Goal: Navigation & Orientation: Understand site structure

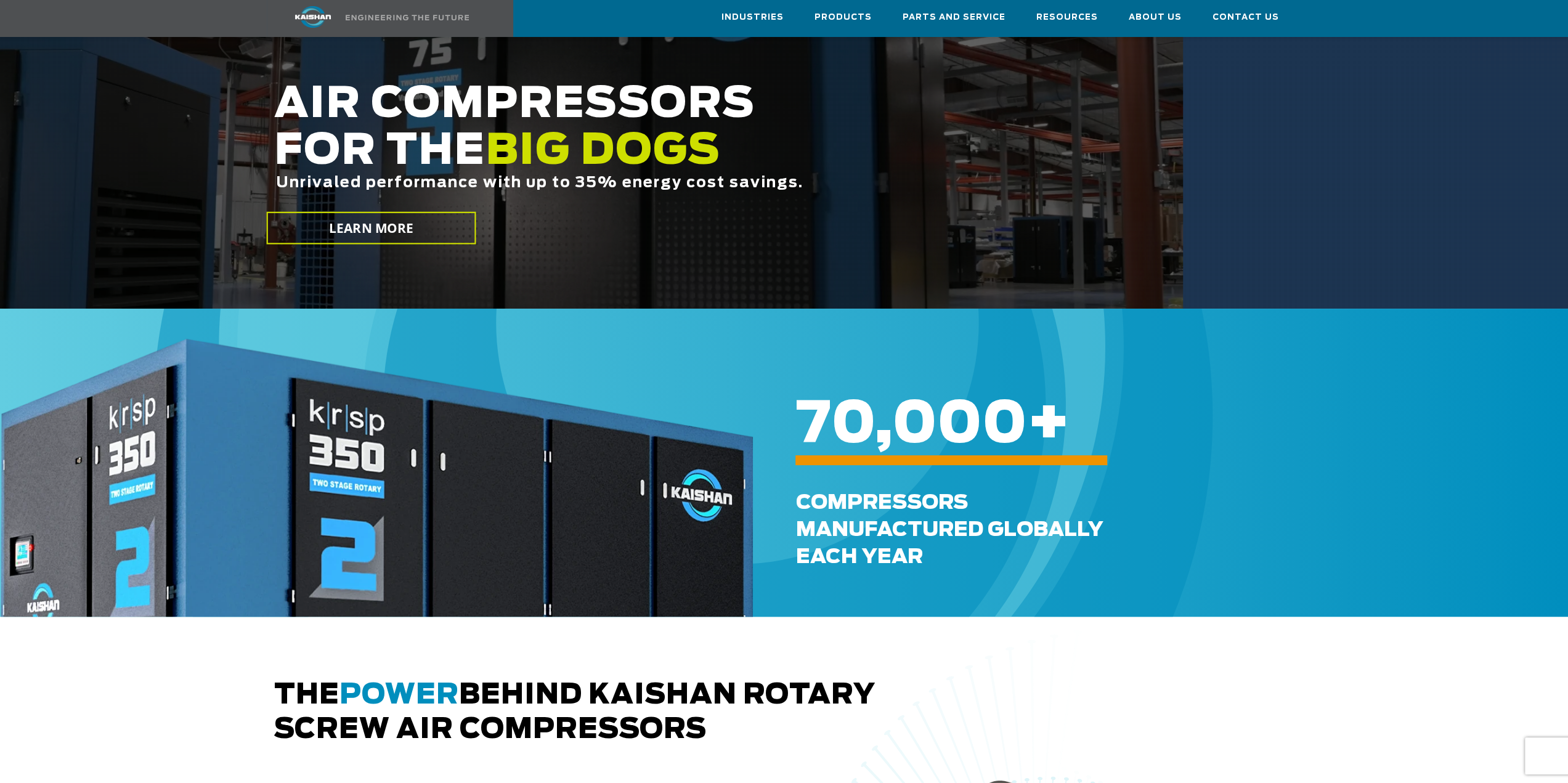
scroll to position [370, 0]
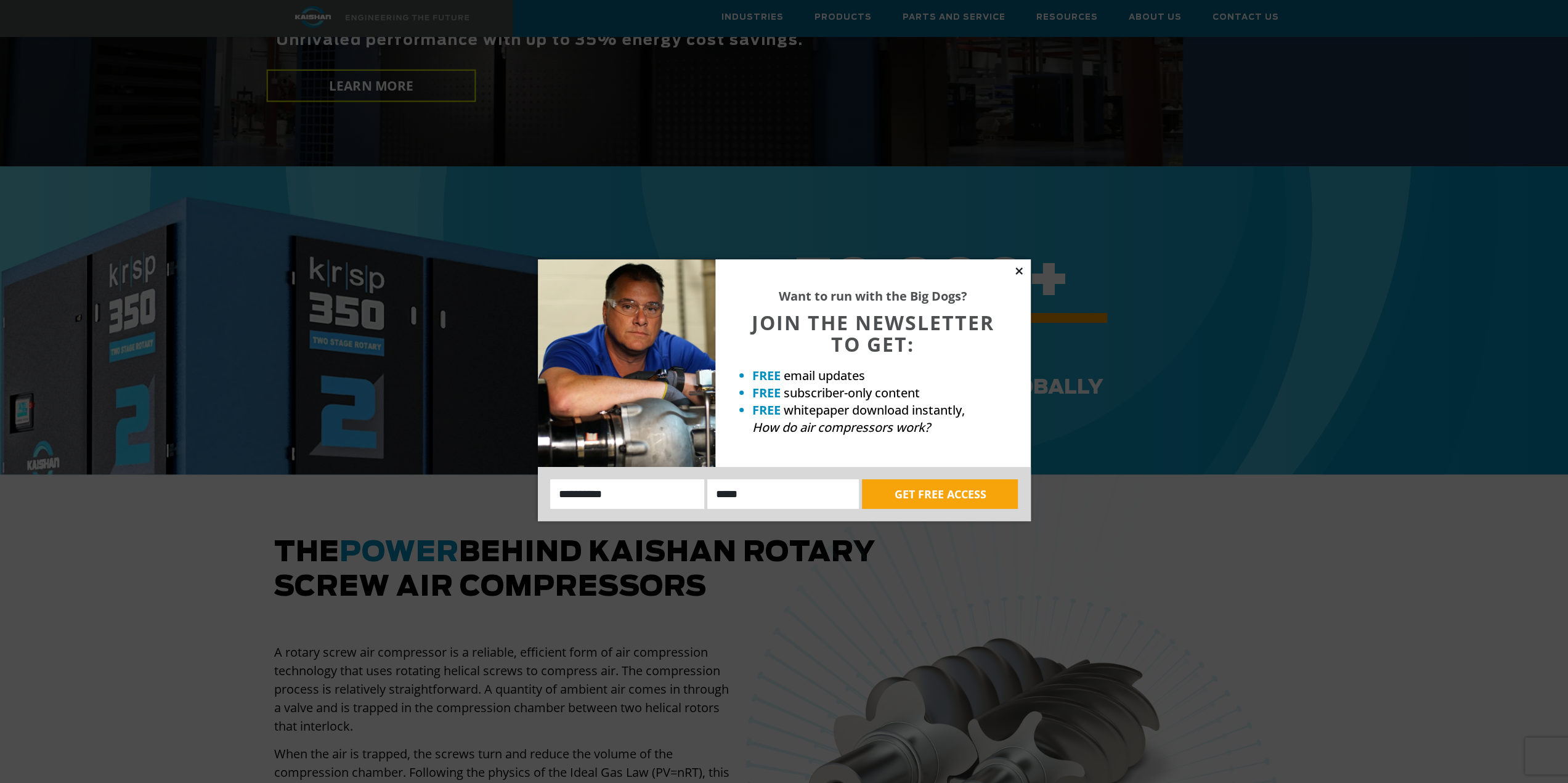
click at [1019, 267] on icon at bounding box center [1019, 271] width 11 height 11
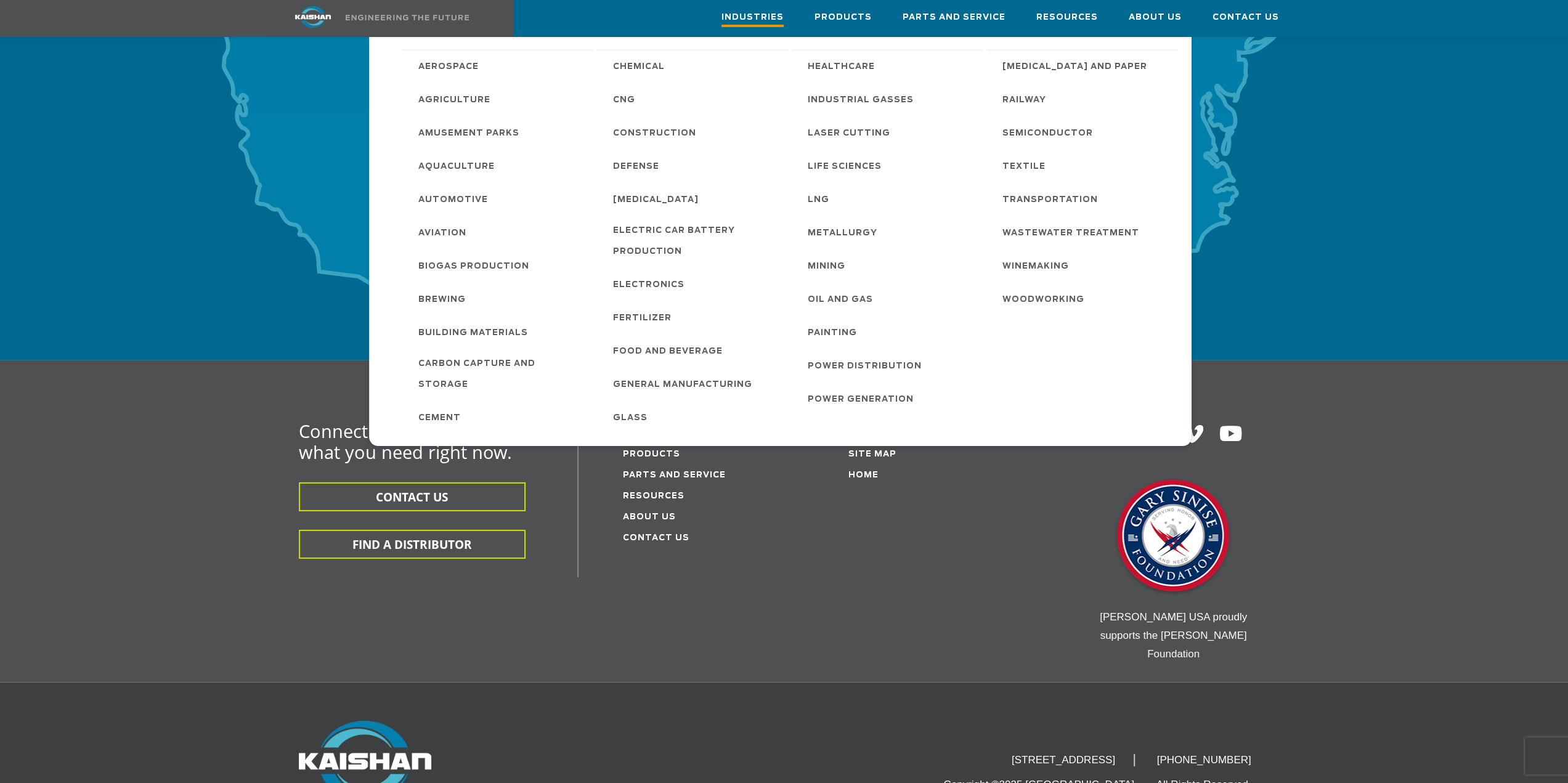
scroll to position [3796, 0]
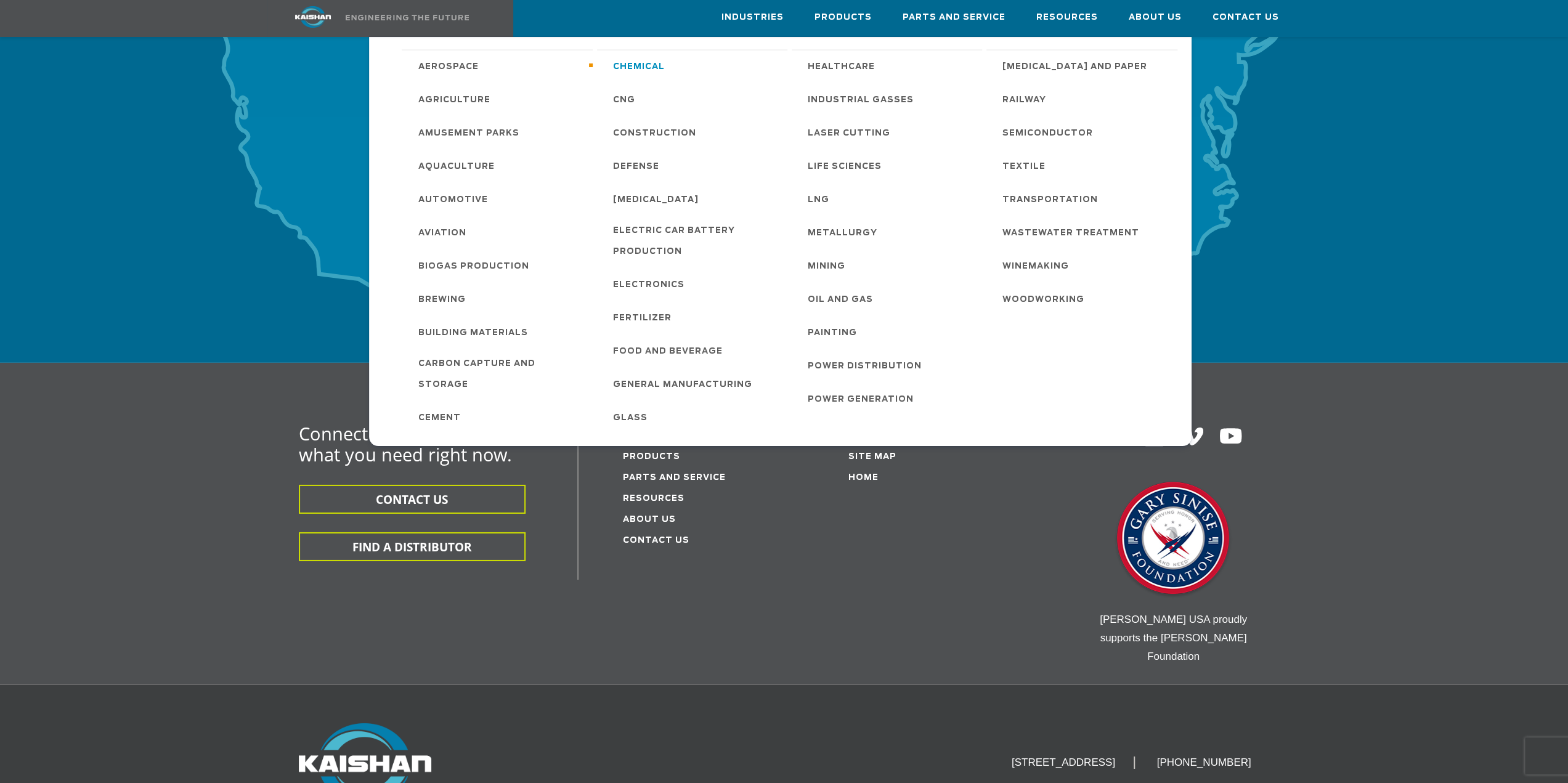
click at [646, 73] on span "Chemical" at bounding box center [638, 67] width 52 height 21
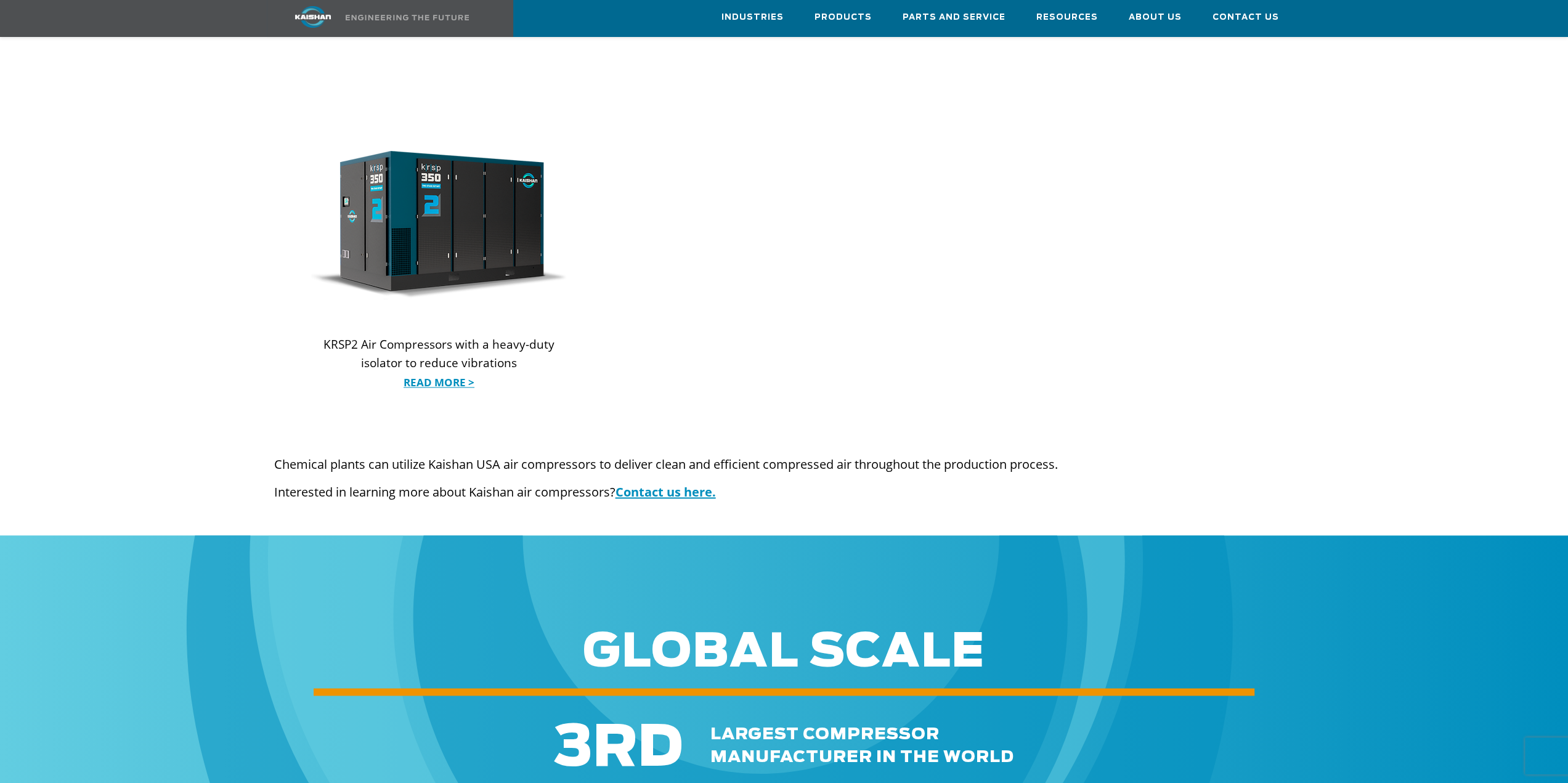
scroll to position [1603, 0]
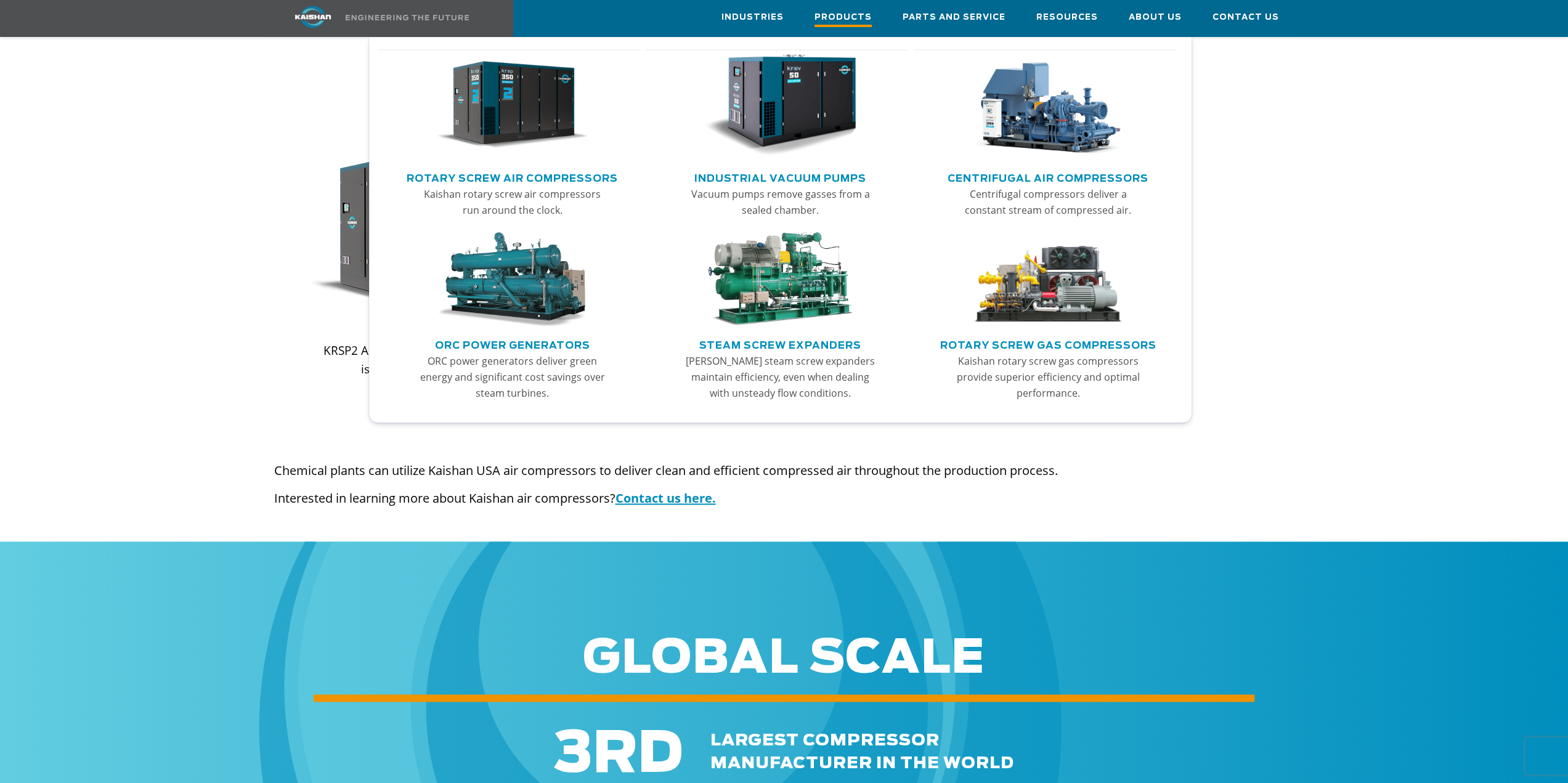
click at [865, 22] on span "Products" at bounding box center [842, 19] width 57 height 17
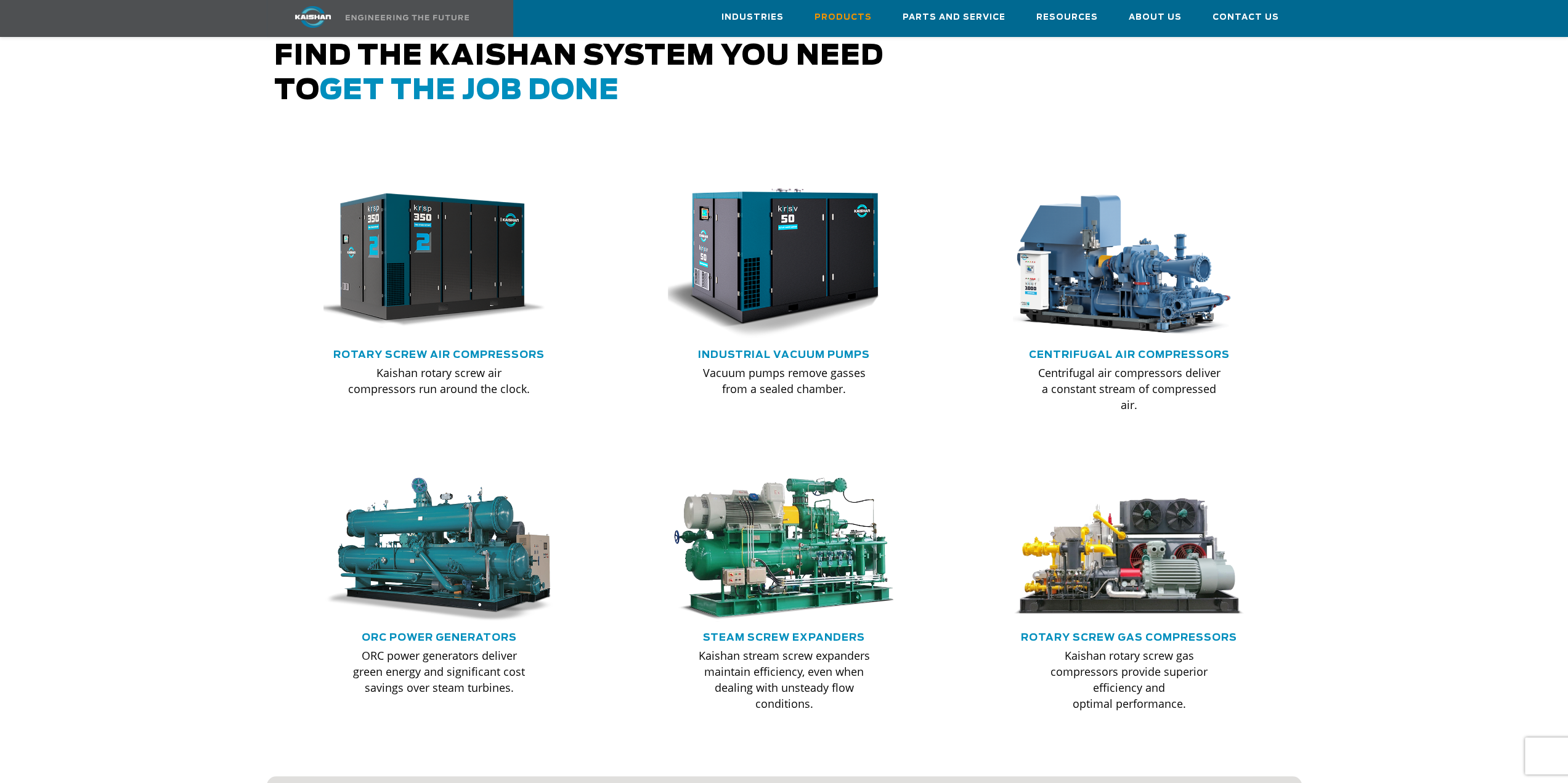
scroll to position [678, 0]
click at [423, 328] on div ".path{fill:none;stroke:#333;stroke-miterlimit:10;stroke-width:1.5px;}" at bounding box center [439, 265] width 246 height 166
click at [428, 351] on link "Rotary Screw Air Compressors" at bounding box center [439, 355] width 212 height 10
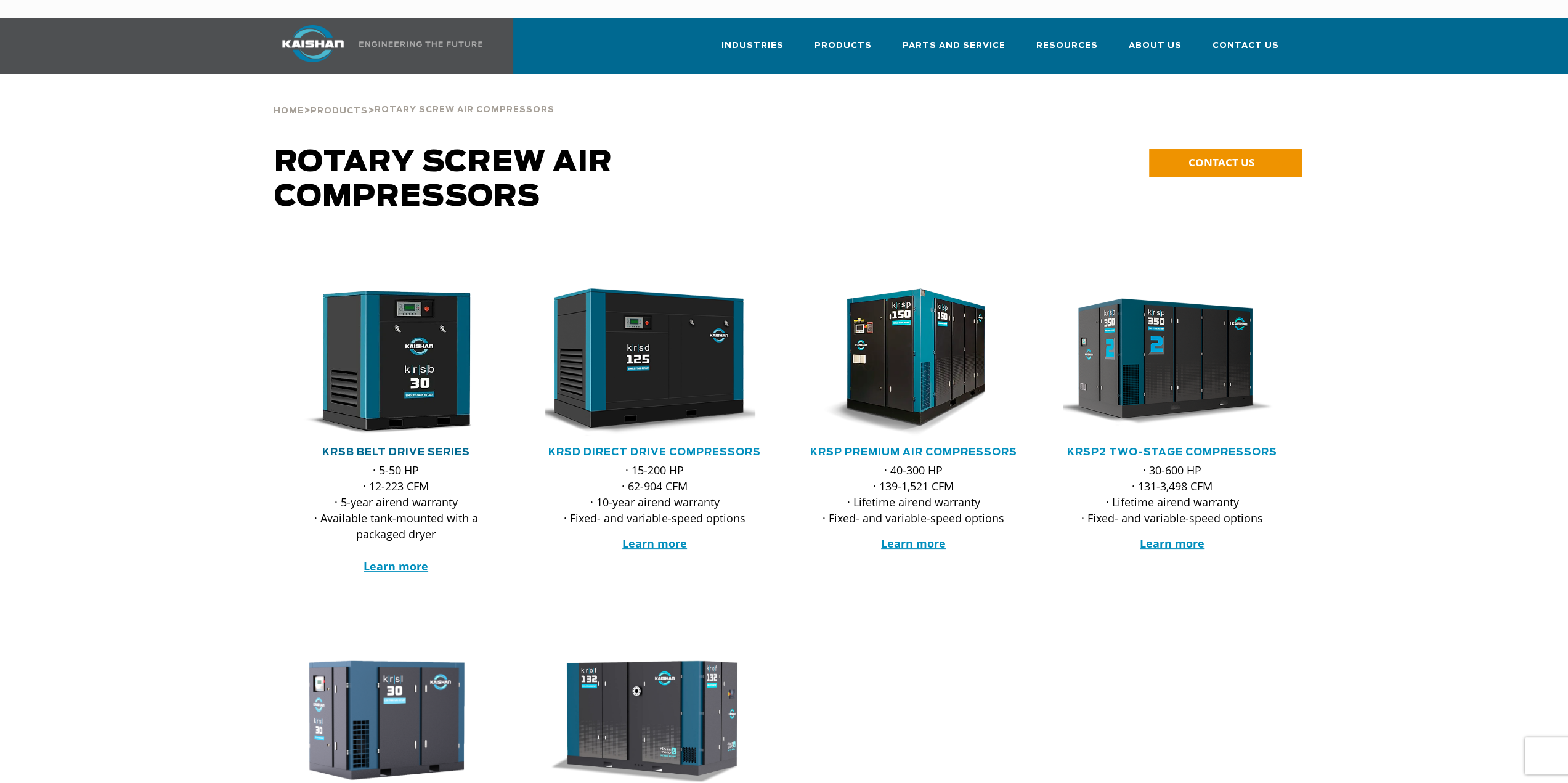
click at [444, 448] on link "KRSB Belt Drive Series" at bounding box center [396, 452] width 148 height 10
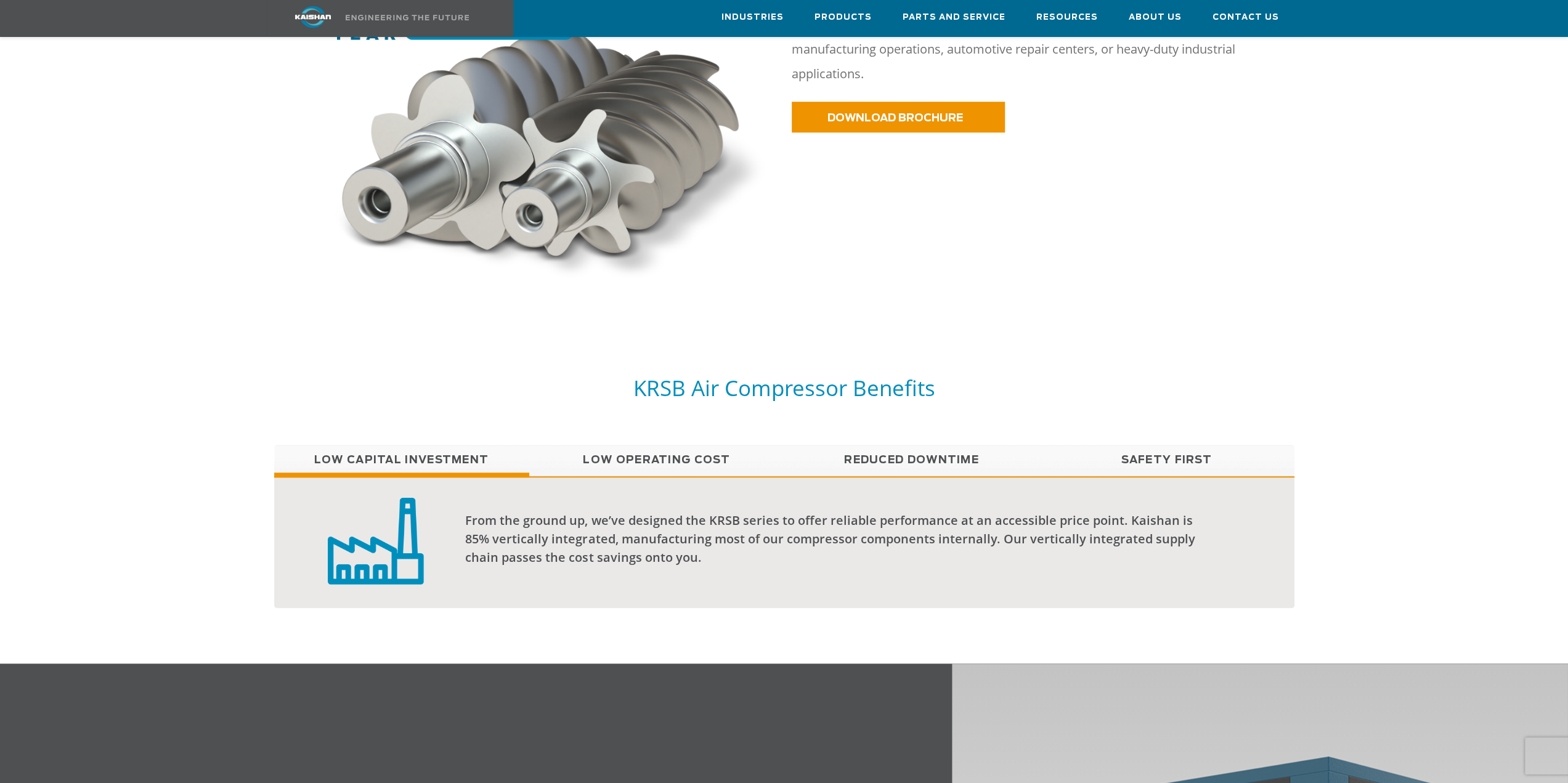
scroll to position [801, 0]
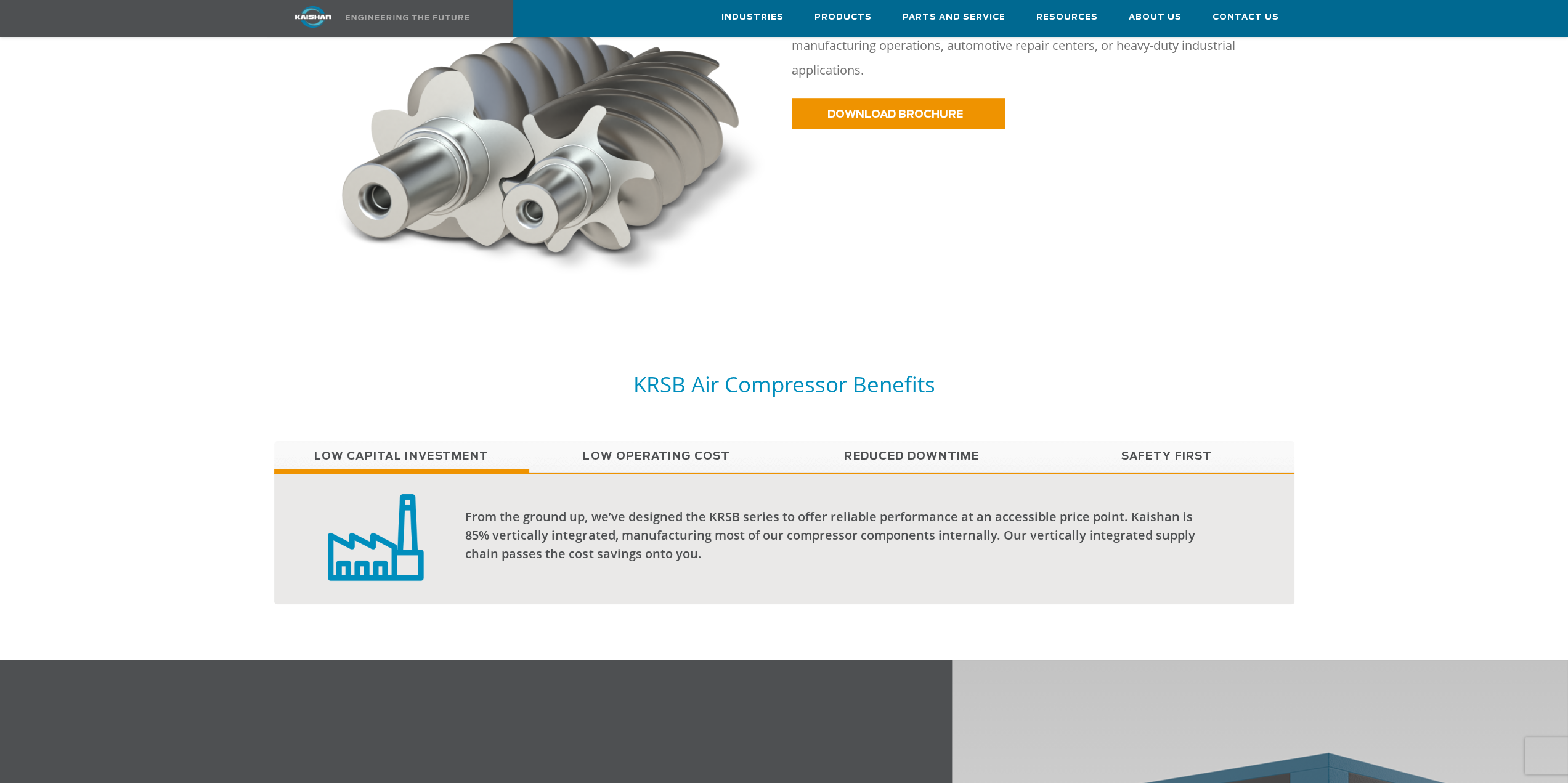
click at [601, 441] on link "Low Operating Cost" at bounding box center [656, 457] width 255 height 31
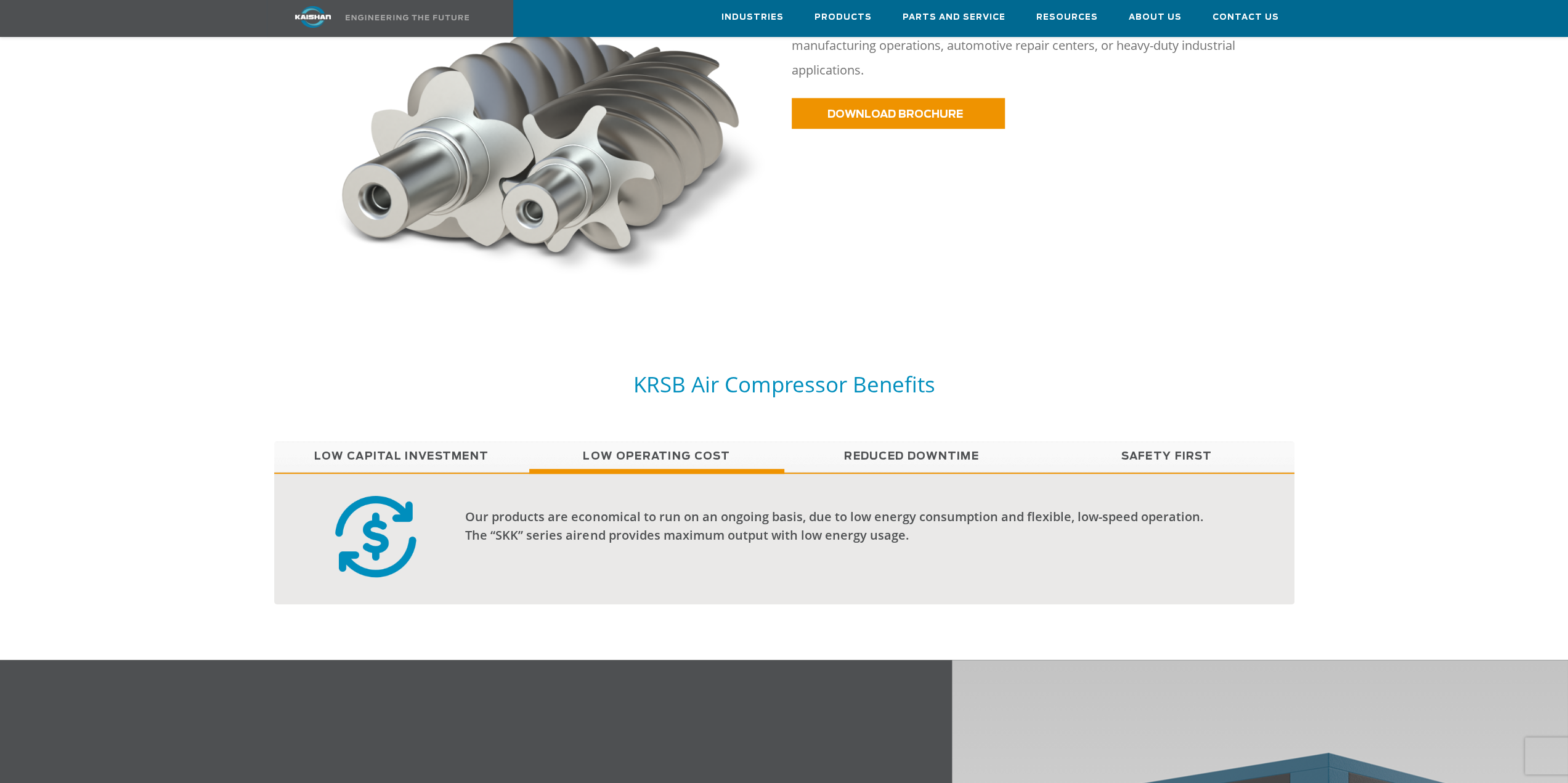
click at [964, 441] on link "Reduced Downtime" at bounding box center [912, 457] width 255 height 31
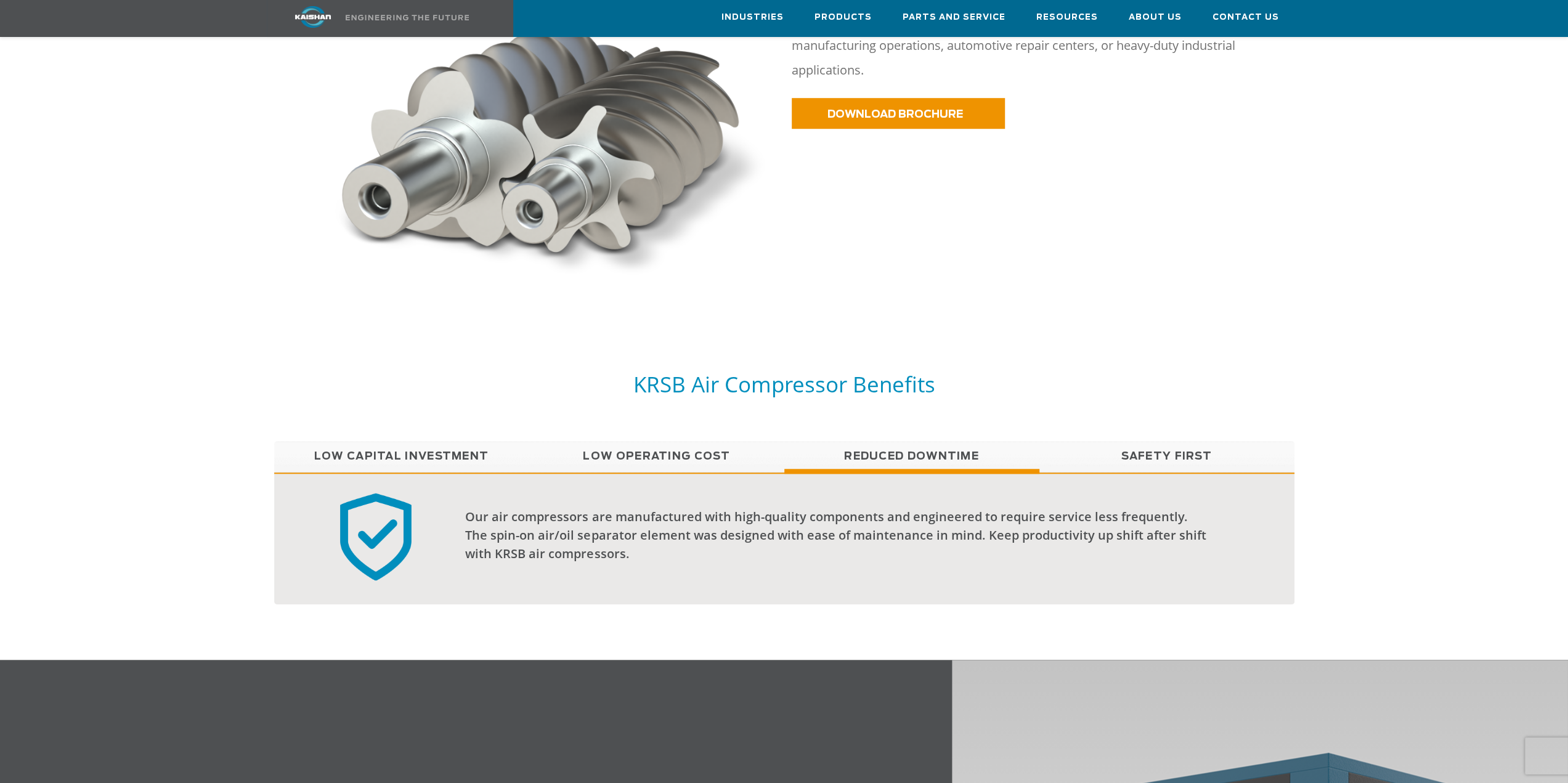
click at [1145, 445] on link "Safety First" at bounding box center [1167, 457] width 255 height 31
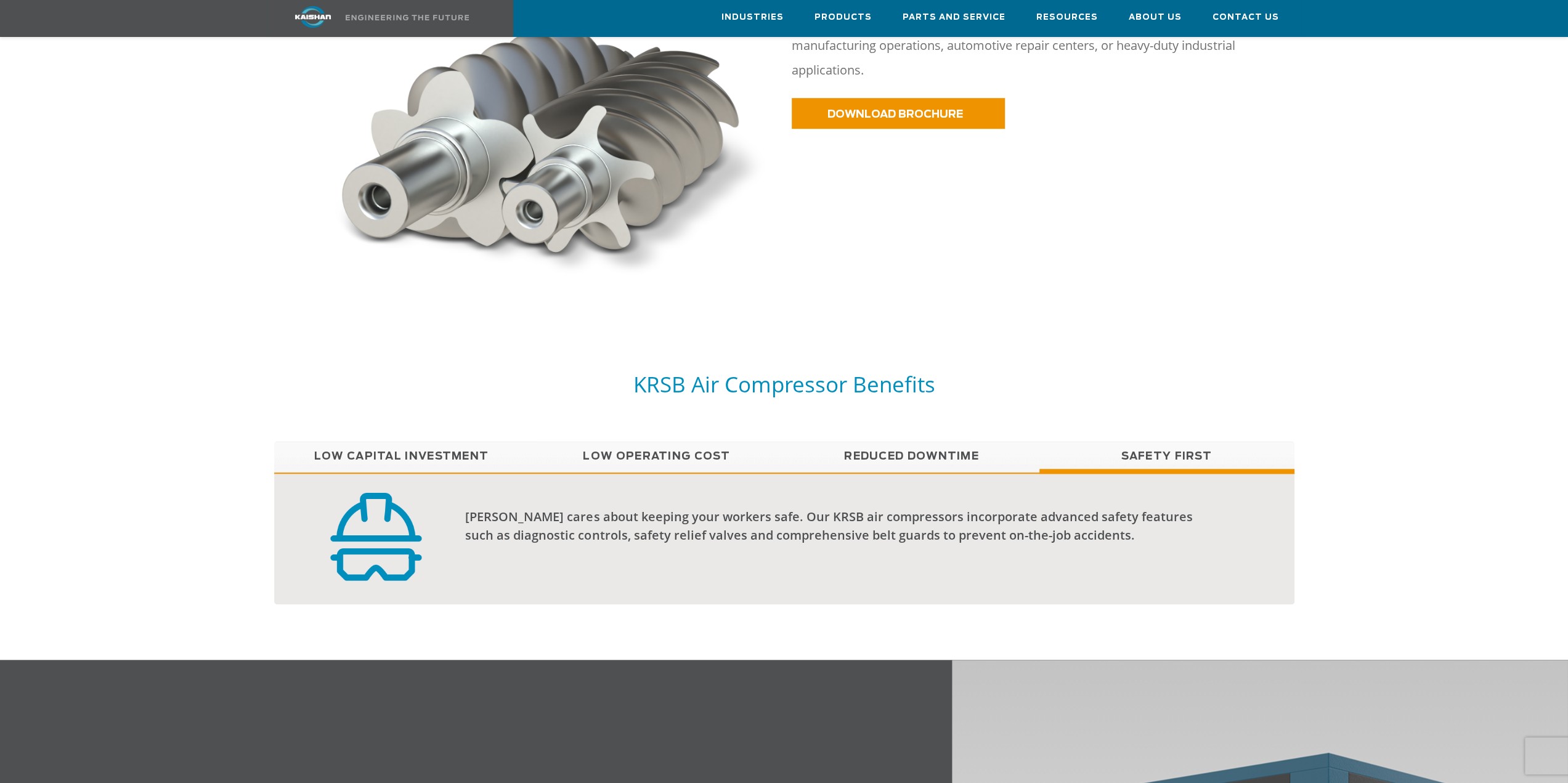
click at [397, 473] on div "Kaishan cares about keeping your workers safe. Our KRSB air compressors incorpo…" at bounding box center [784, 539] width 1020 height 132
click at [405, 441] on link "Low Capital Investment" at bounding box center [402, 457] width 255 height 31
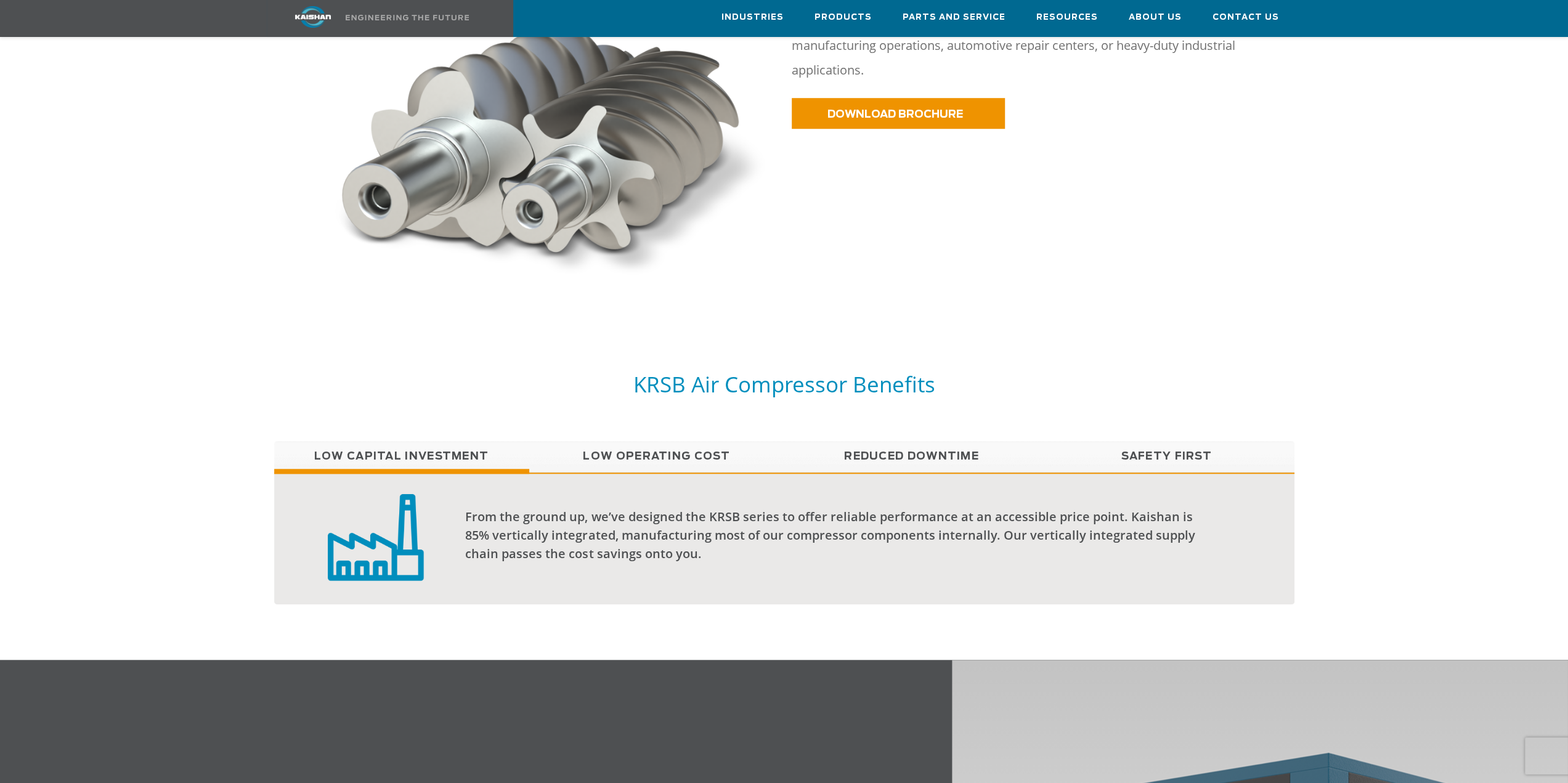
click at [706, 445] on link "Low Operating Cost" at bounding box center [656, 457] width 255 height 31
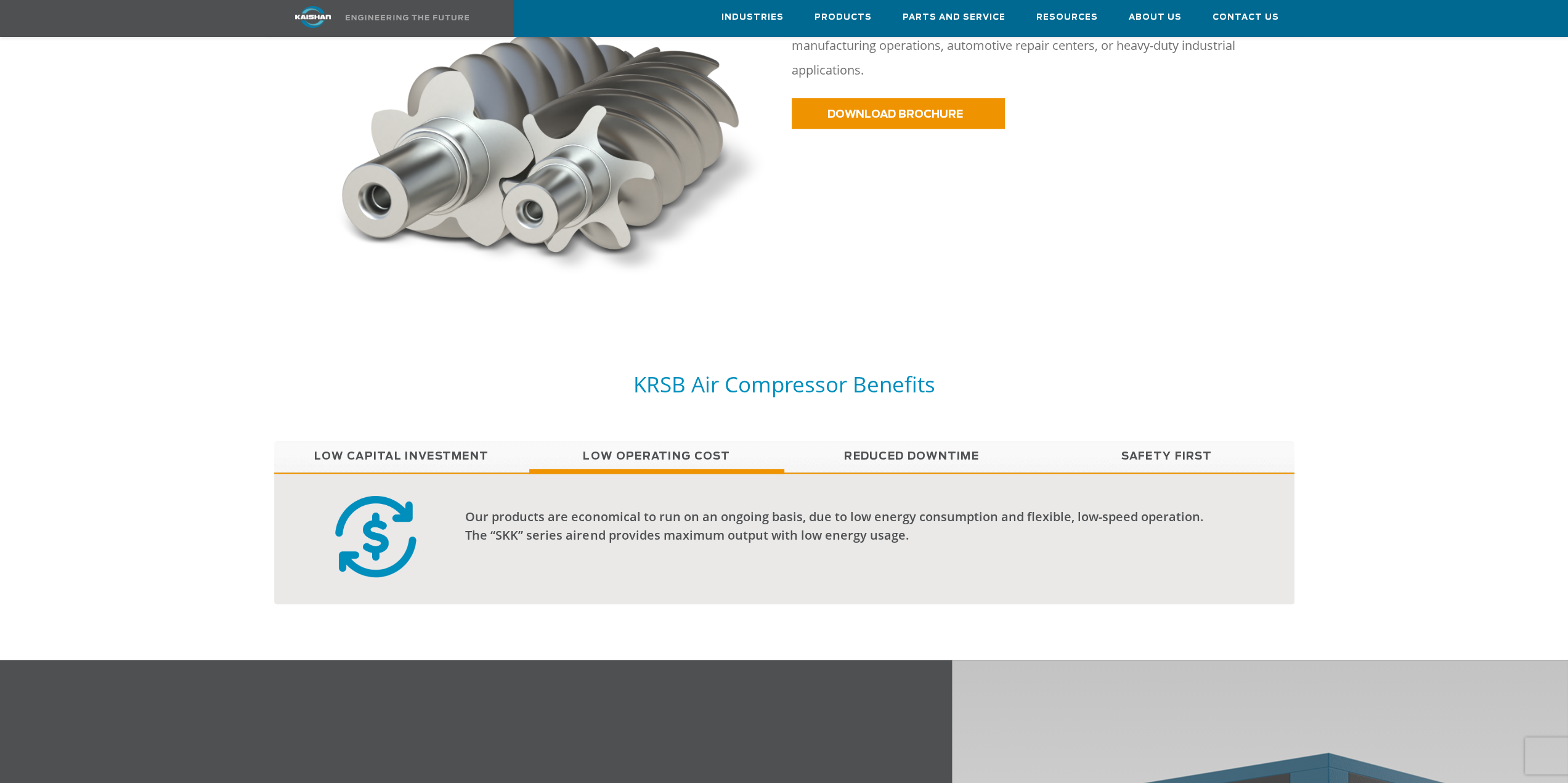
drag, startPoint x: 922, startPoint y: 430, endPoint x: 1059, endPoint y: 432, distance: 137.0
click at [923, 441] on link "Reduced Downtime" at bounding box center [912, 457] width 255 height 31
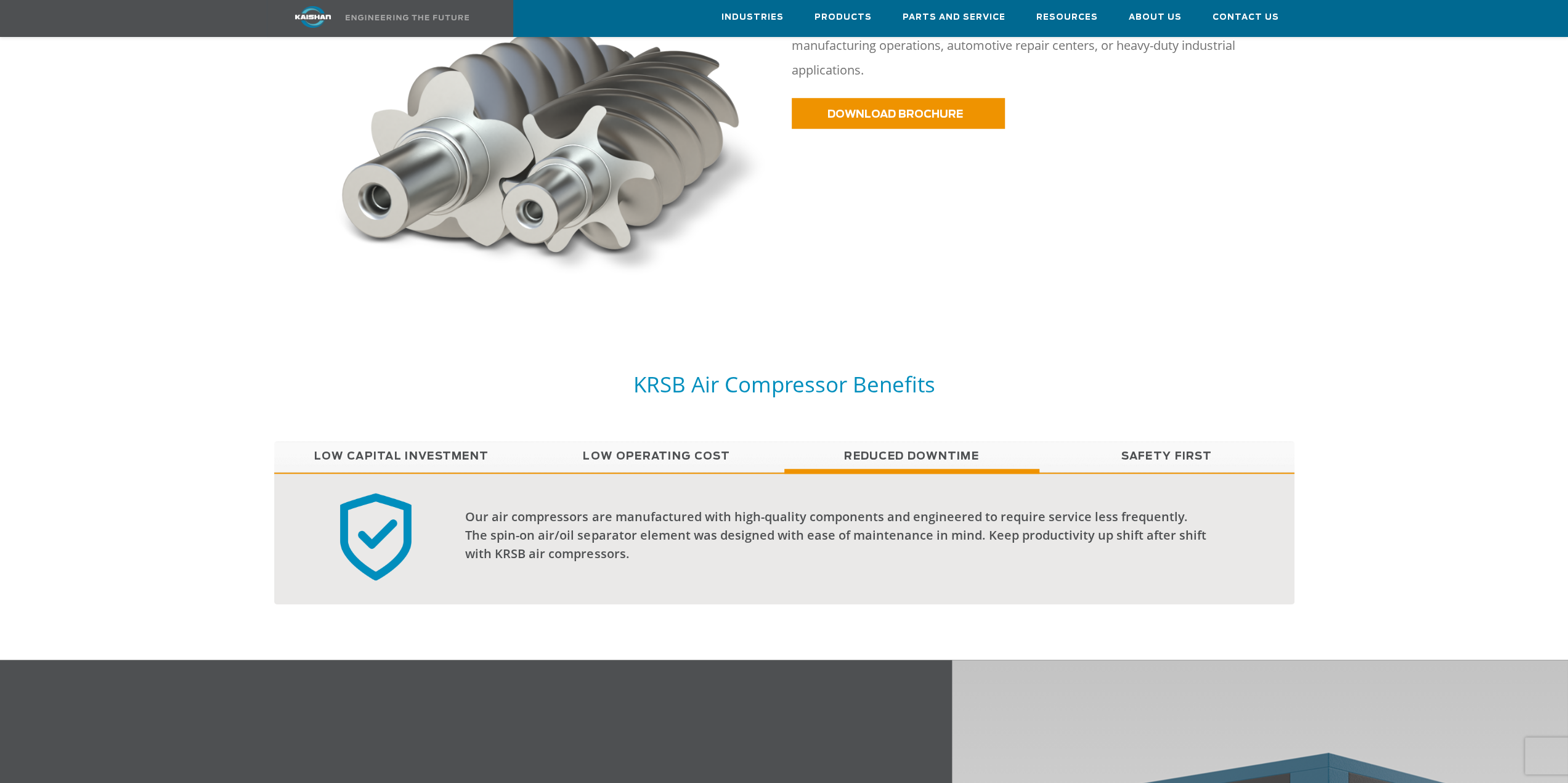
click at [1146, 441] on link "Safety First" at bounding box center [1167, 457] width 255 height 31
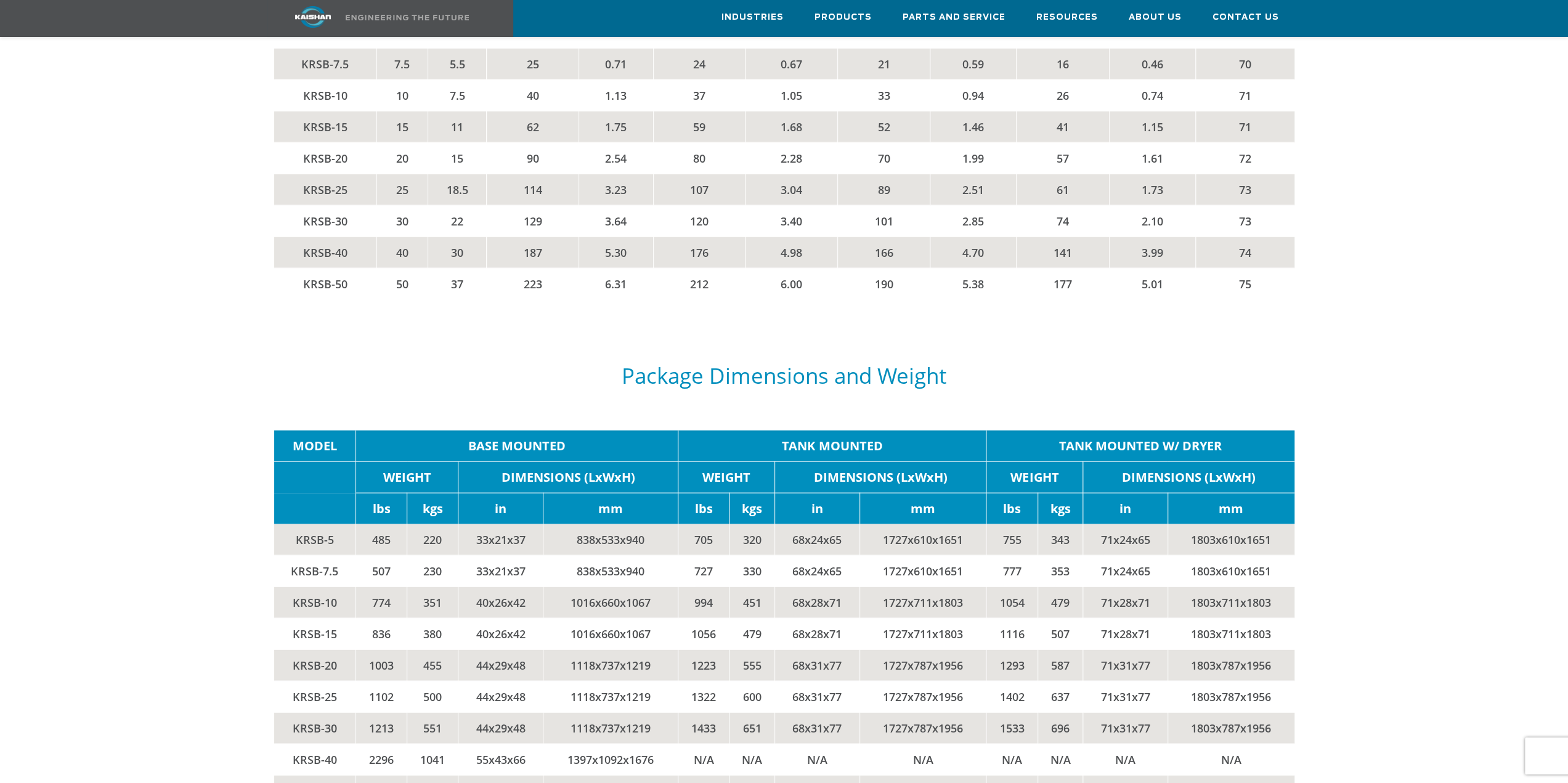
scroll to position [1972, 0]
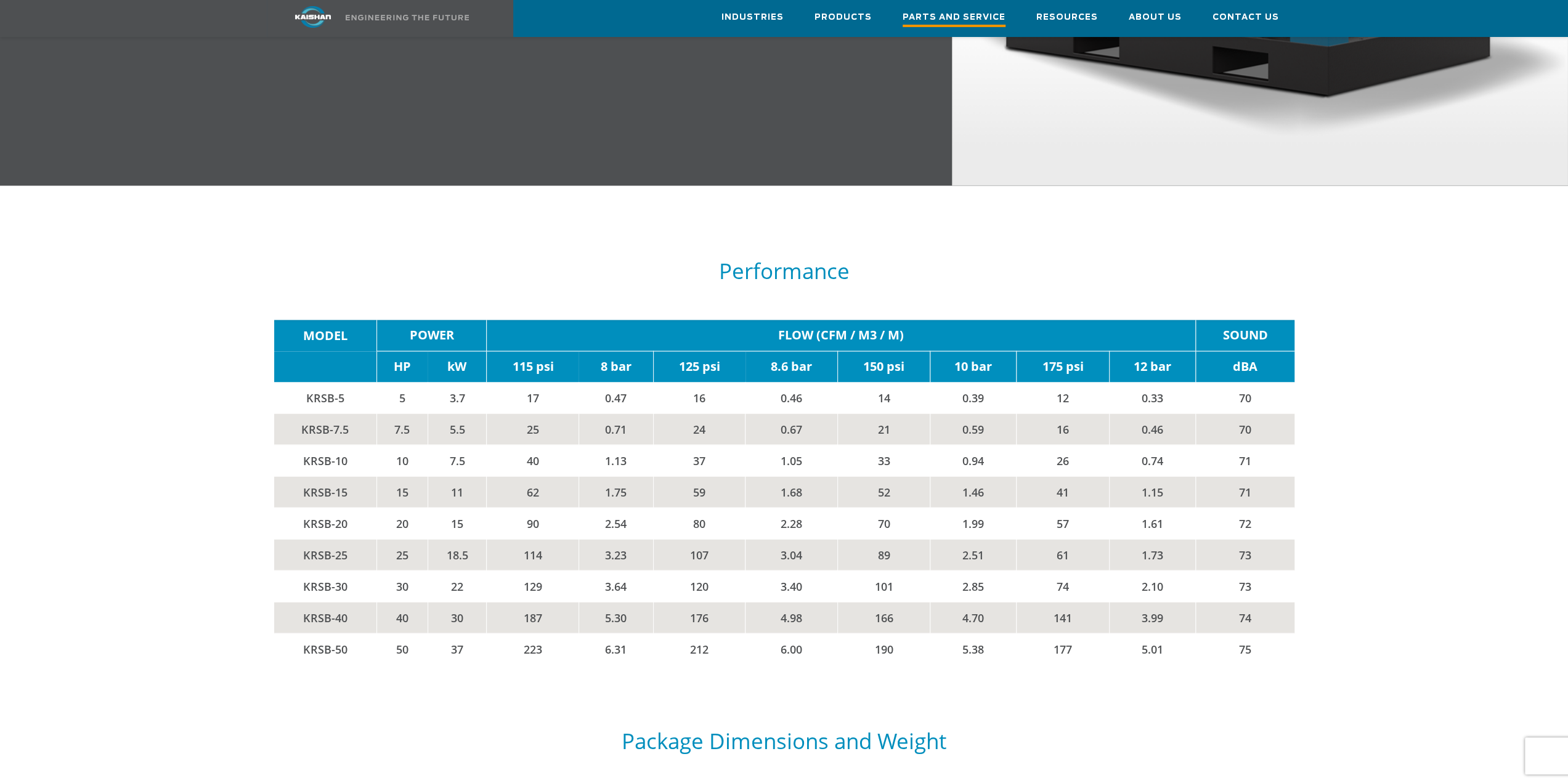
click at [970, 27] on link "Parts and Service" at bounding box center [954, 19] width 103 height 36
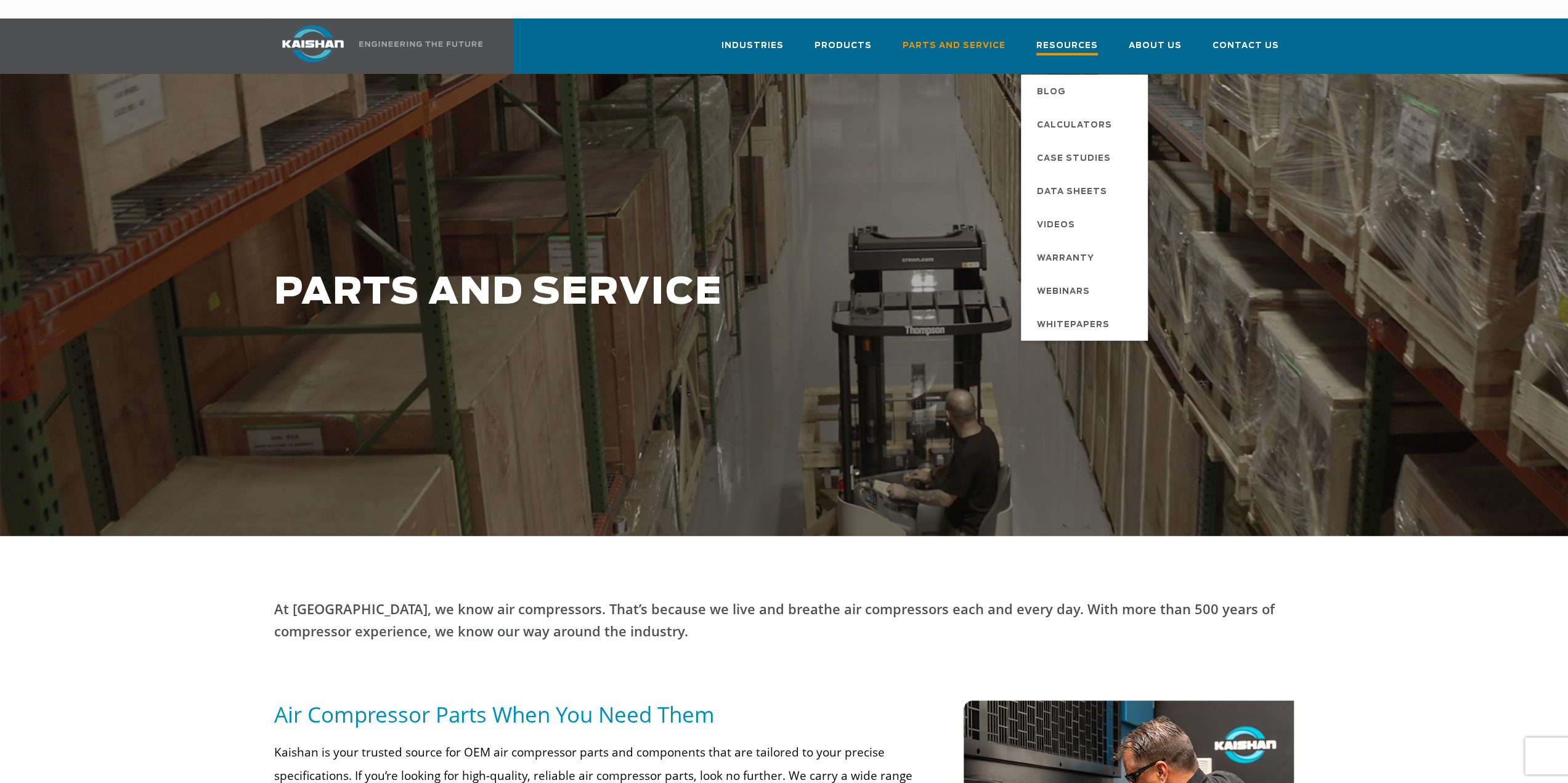
click at [1087, 39] on span "Resources" at bounding box center [1067, 47] width 62 height 17
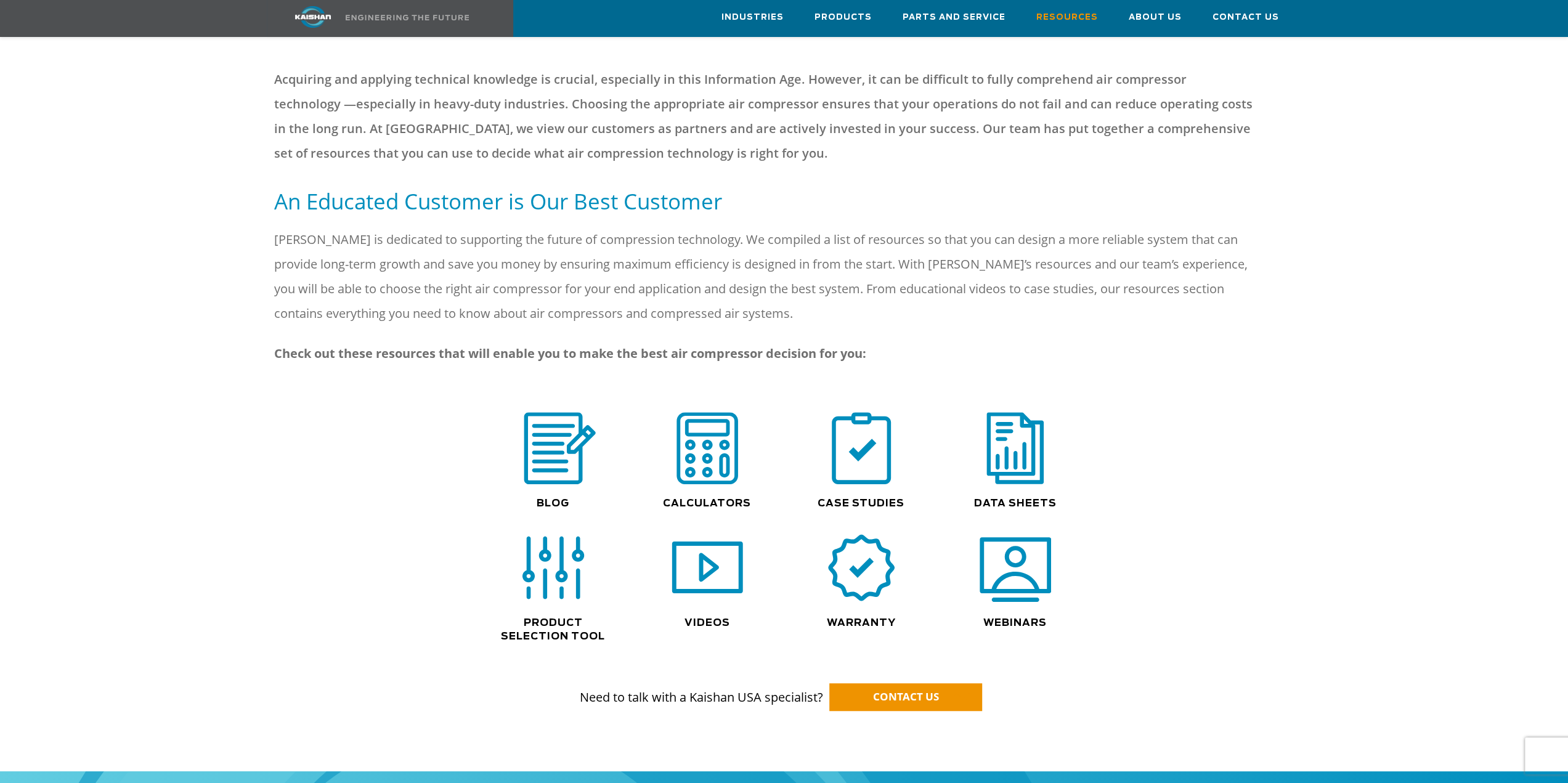
scroll to position [555, 0]
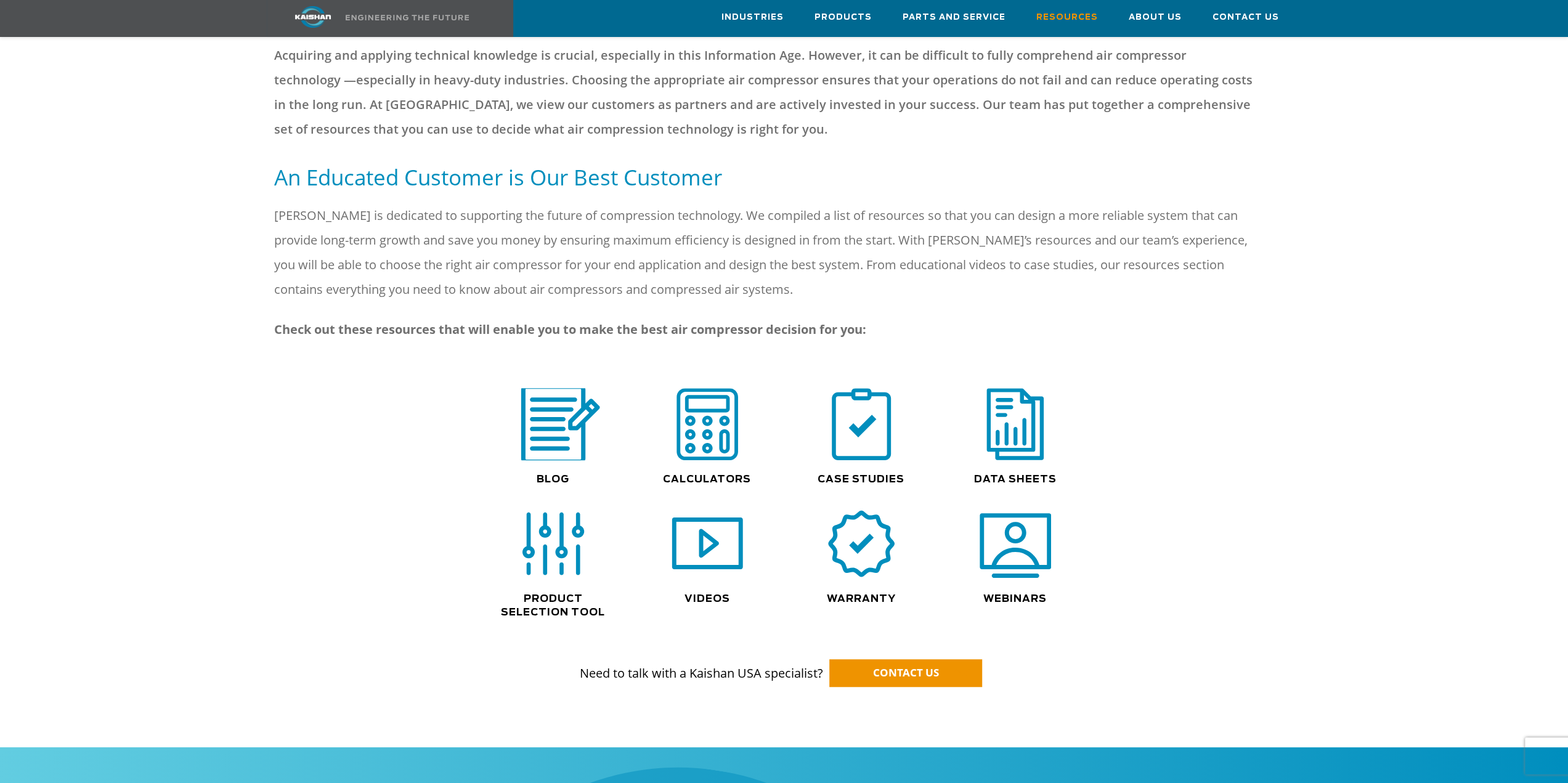
click at [542, 412] on img at bounding box center [553, 425] width 94 height 80
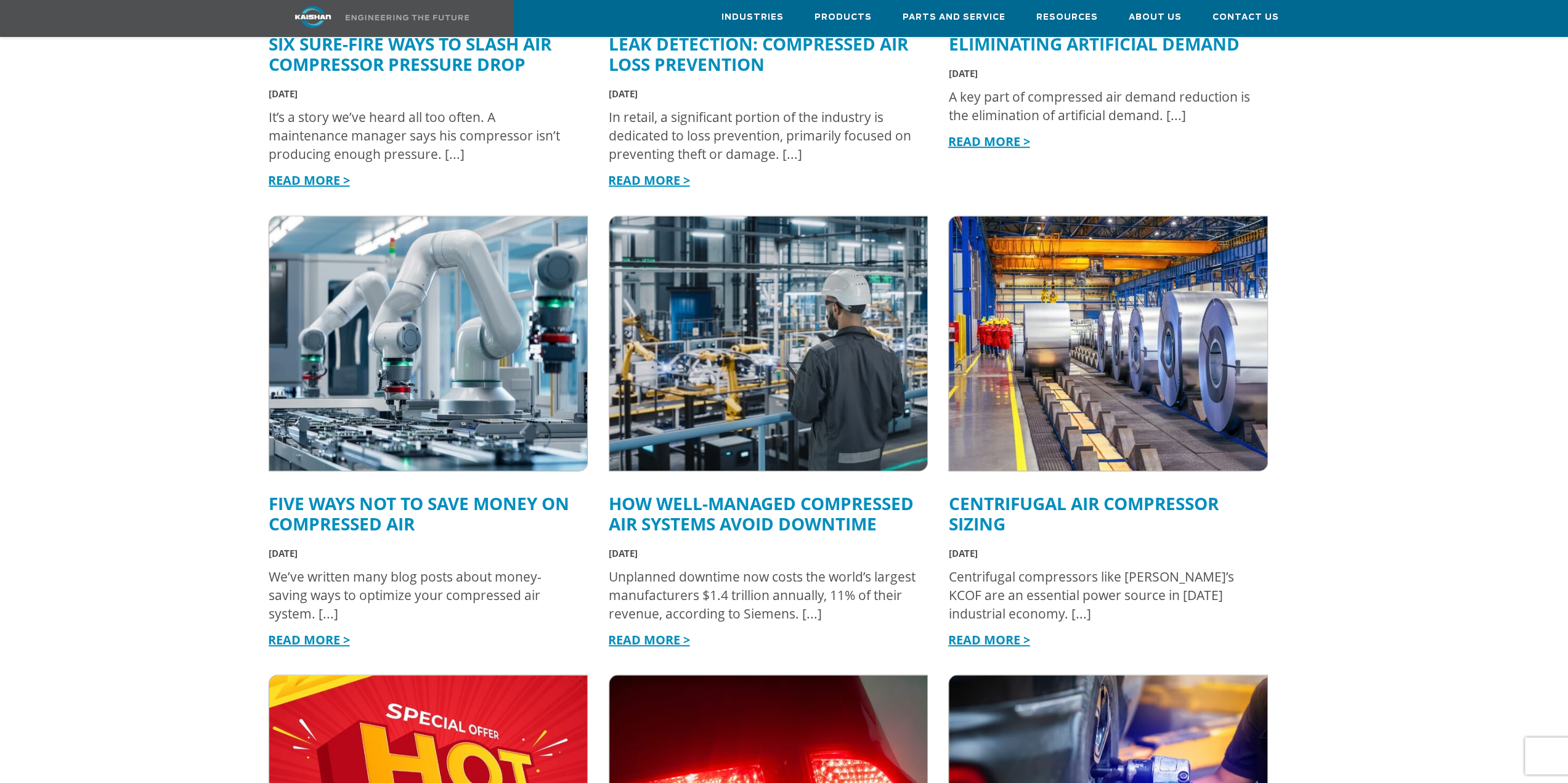
scroll to position [432, 0]
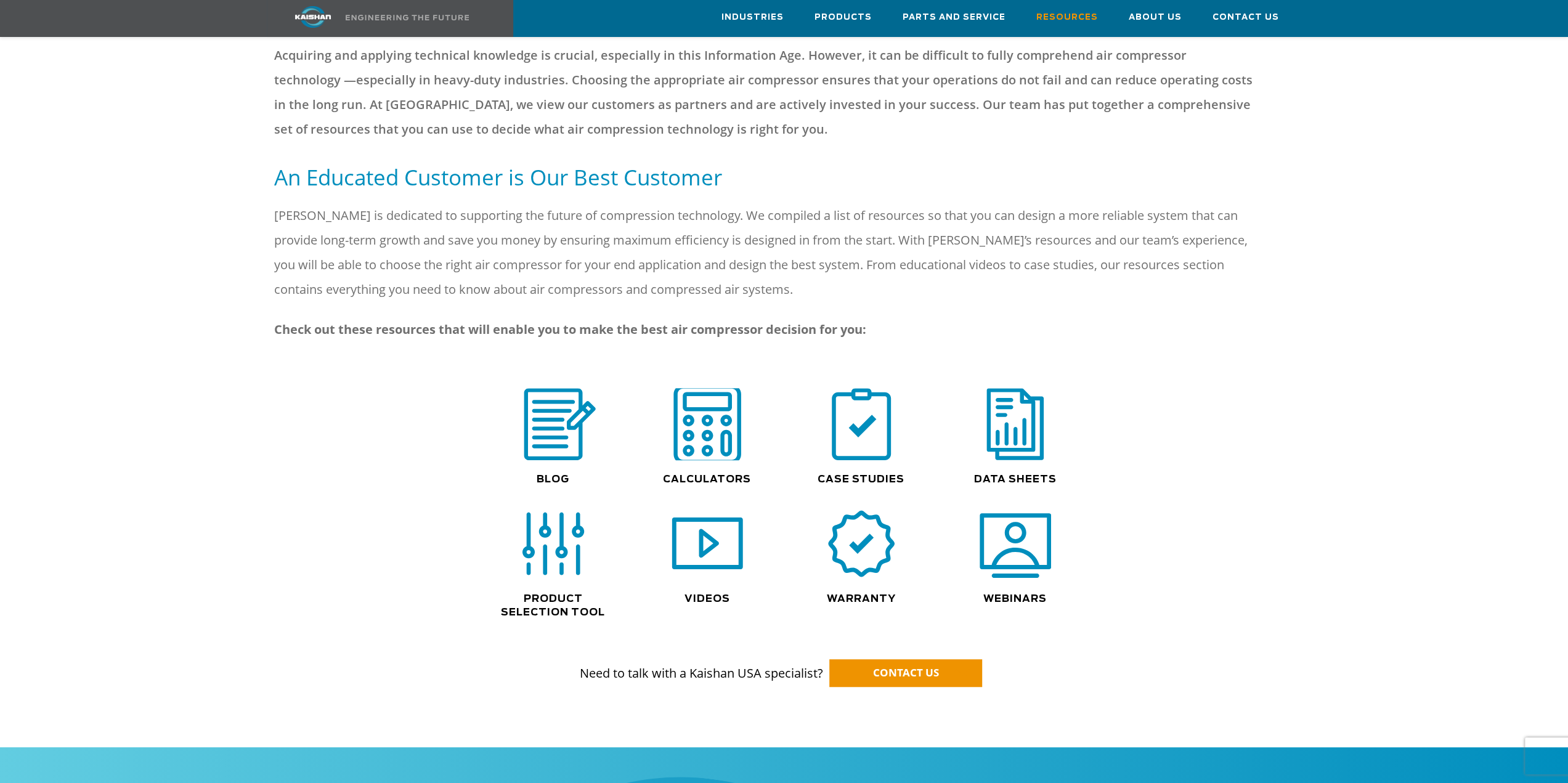
scroll to position [555, 0]
click at [850, 404] on img at bounding box center [861, 425] width 79 height 80
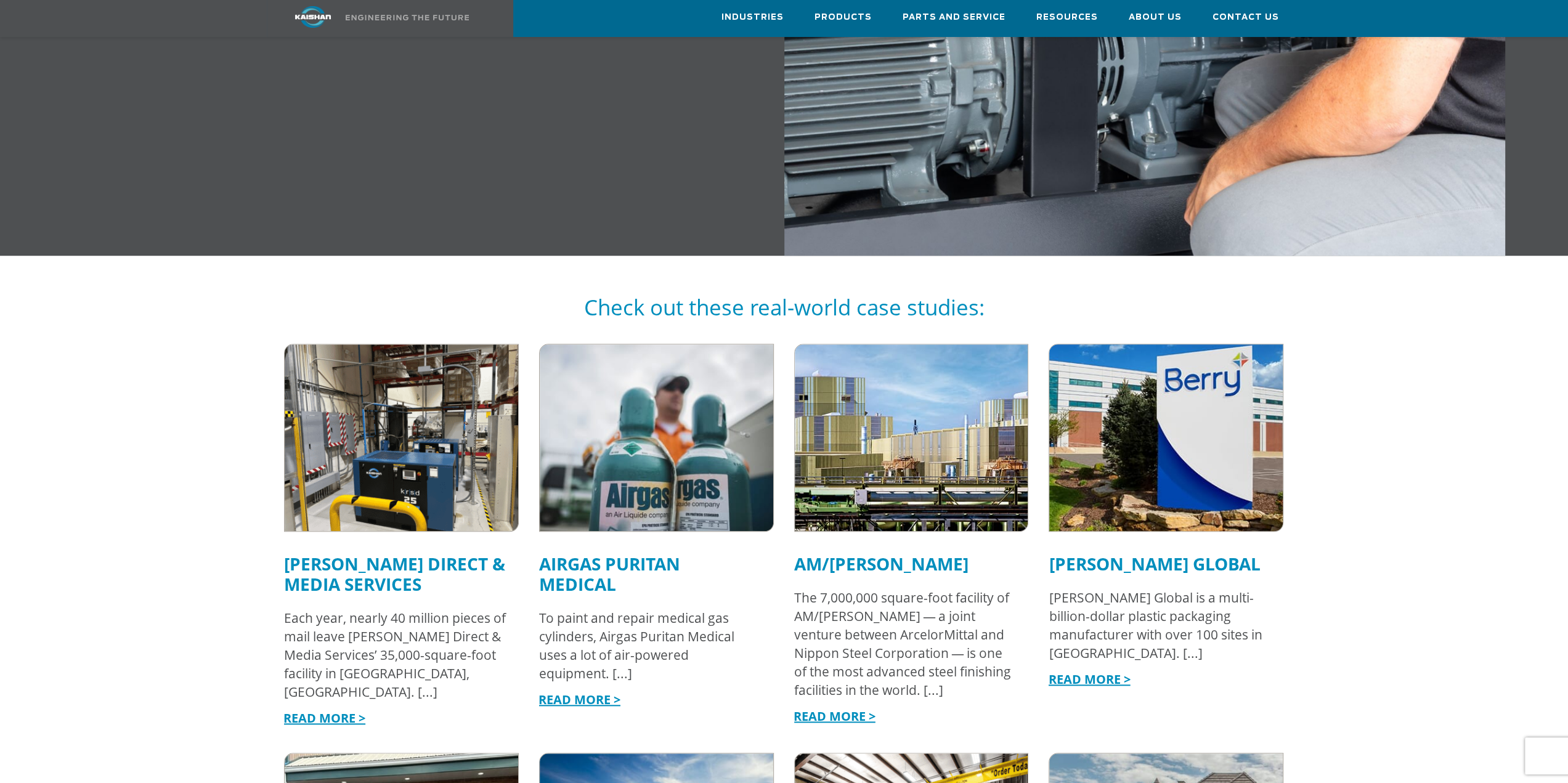
scroll to position [863, 0]
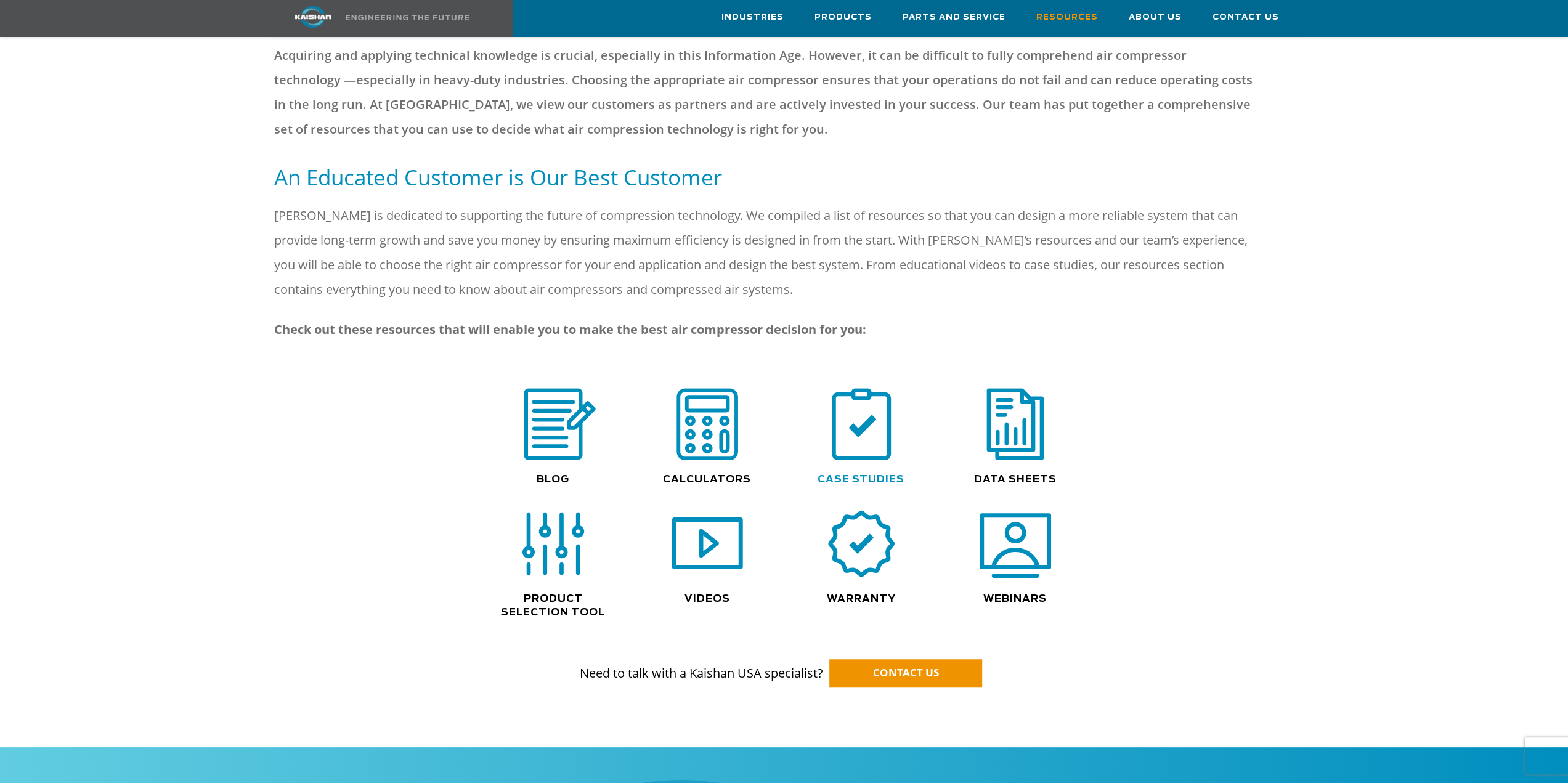
scroll to position [555, 0]
click at [683, 543] on img at bounding box center [707, 544] width 79 height 80
click at [585, 549] on img at bounding box center [553, 544] width 79 height 80
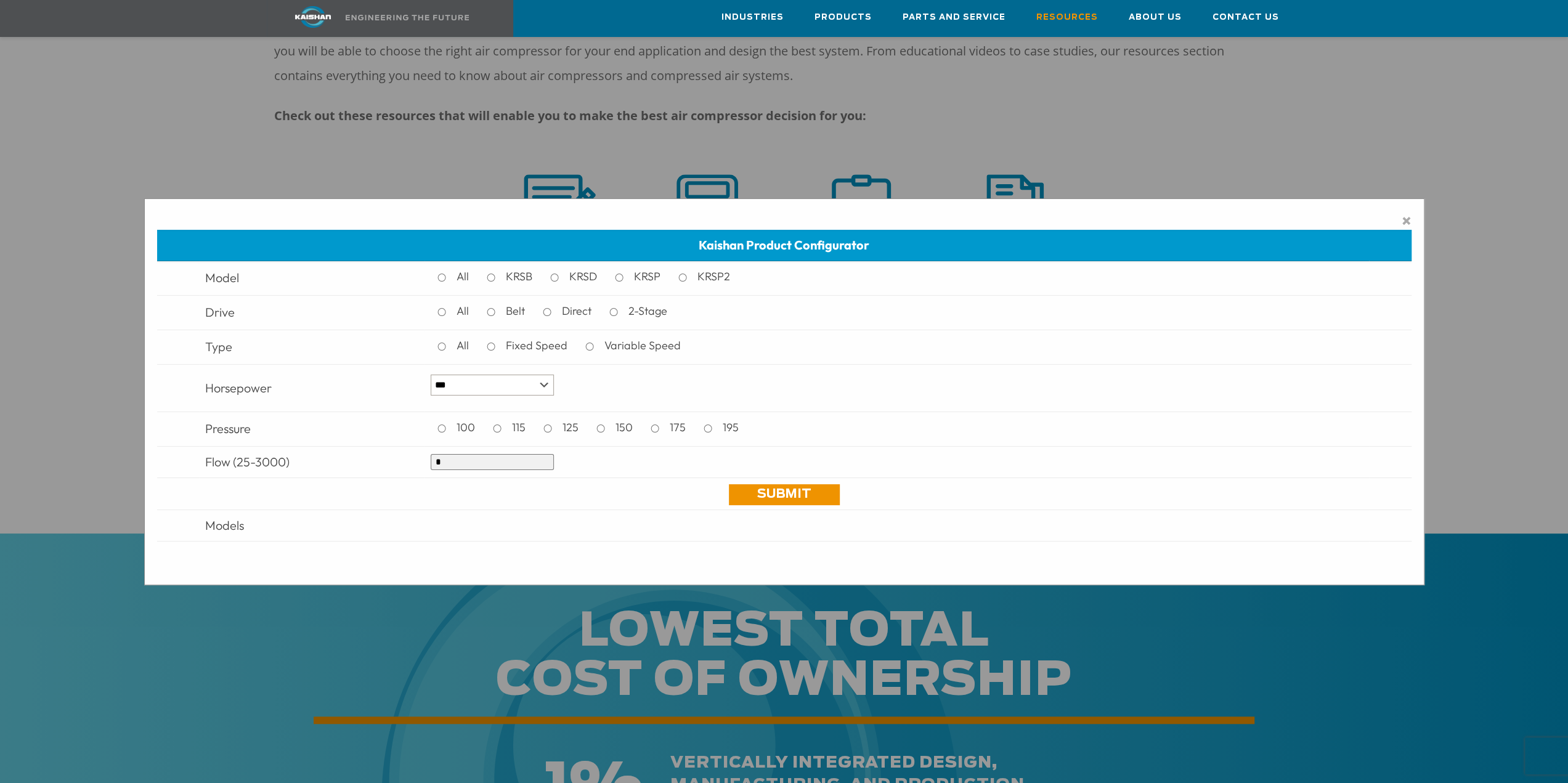
scroll to position [801, 0]
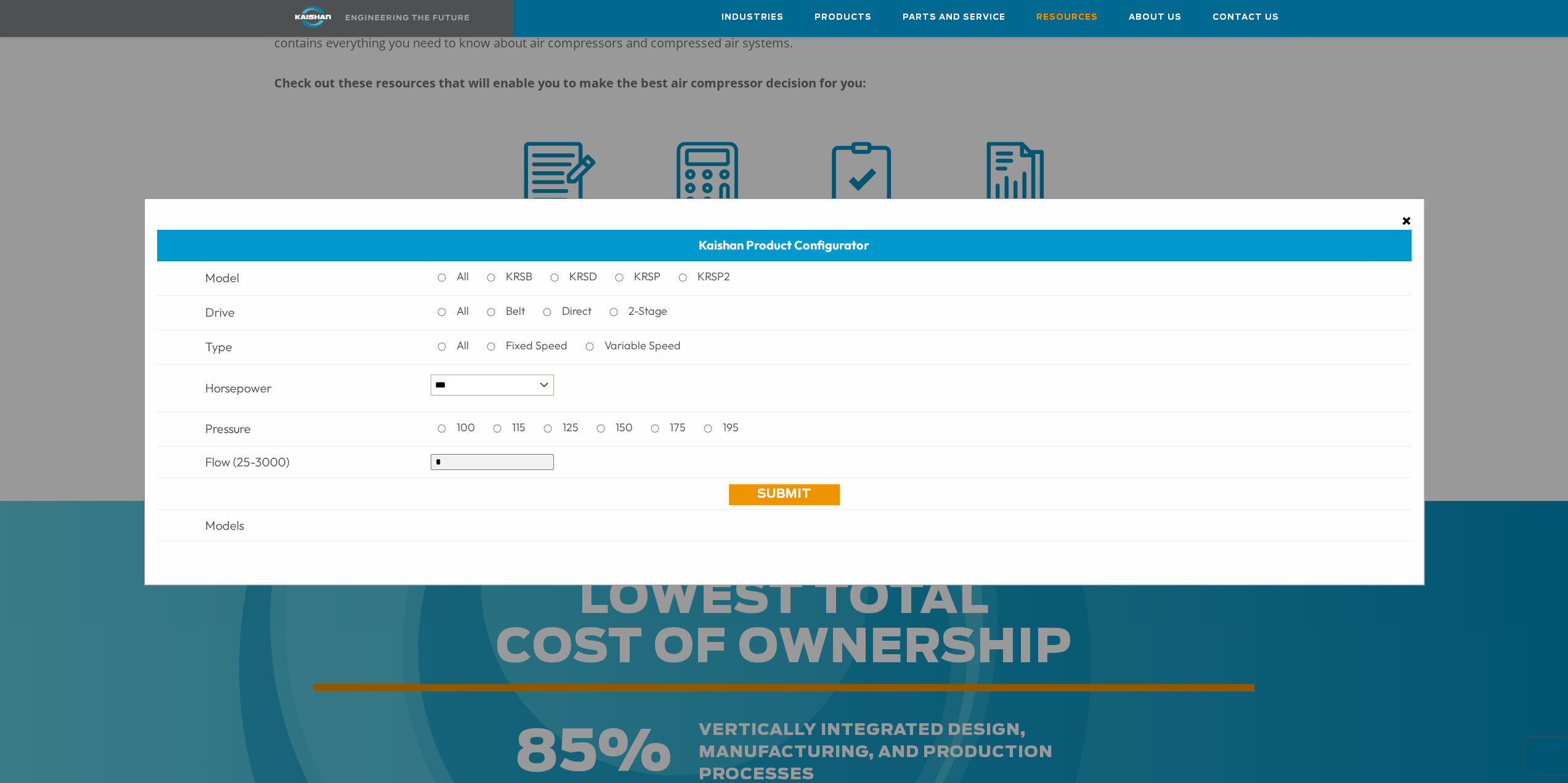
click at [1406, 221] on span "×" at bounding box center [1406, 221] width 10 height 19
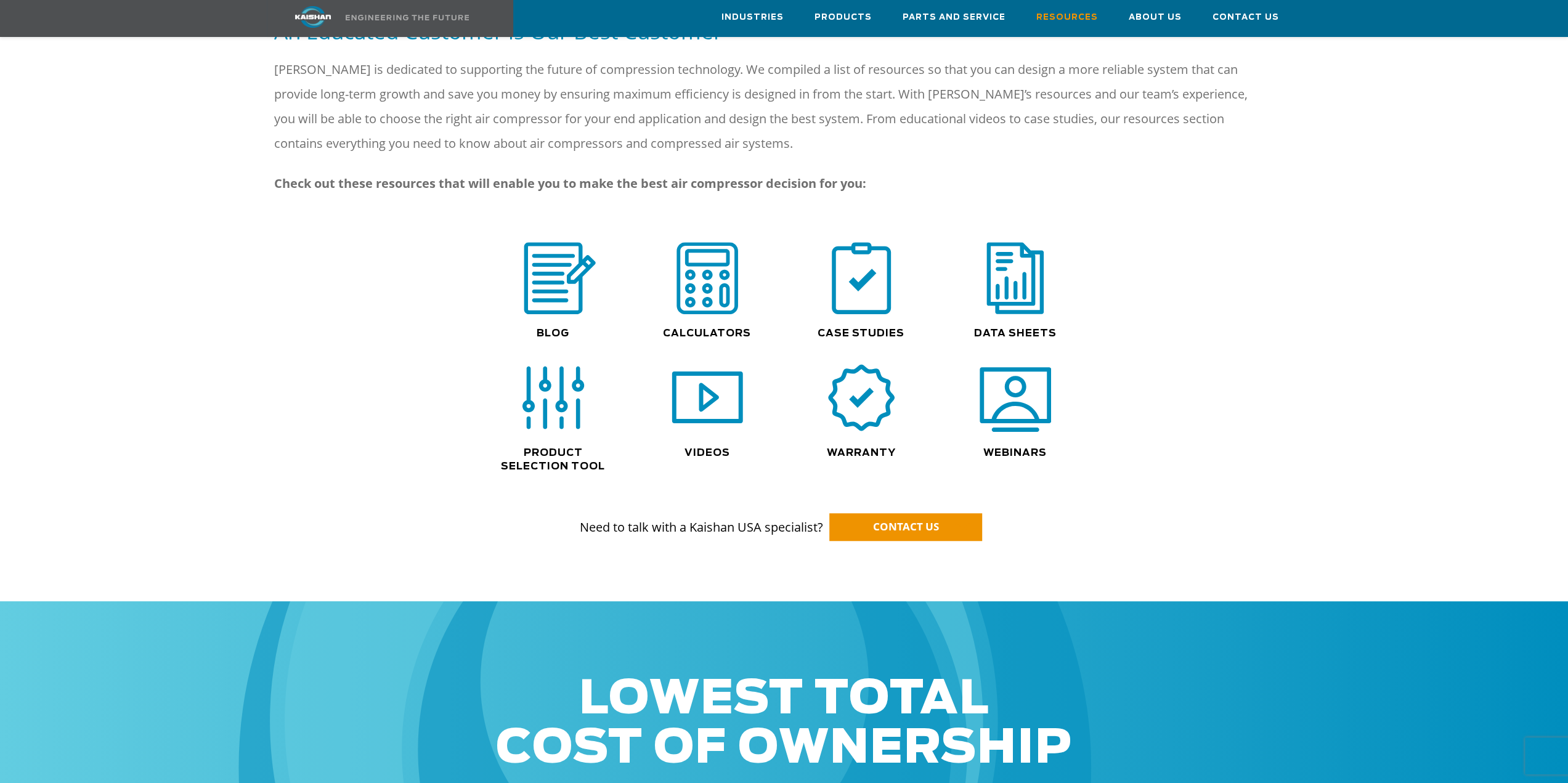
scroll to position [678, 0]
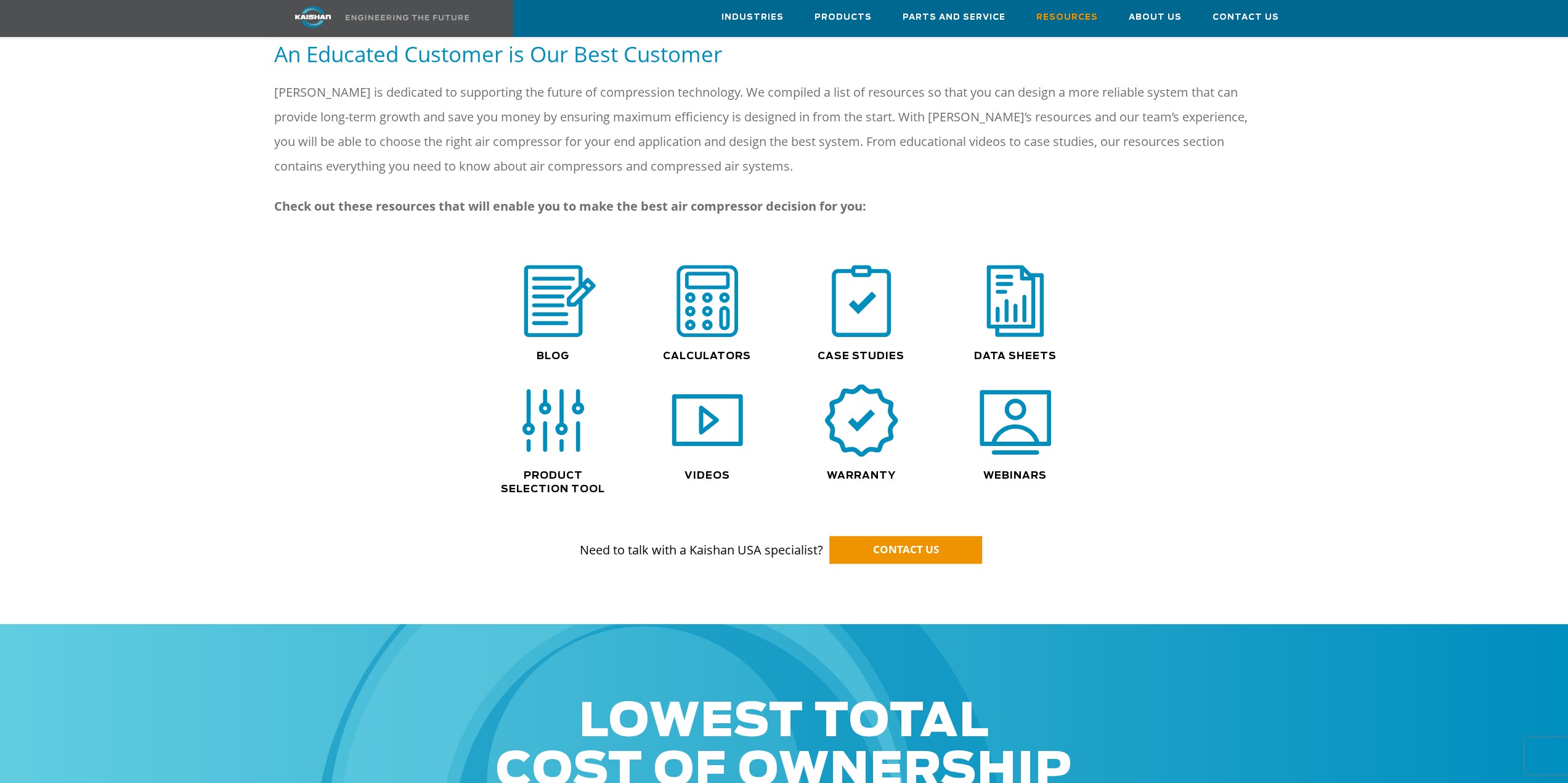
click at [850, 406] on img at bounding box center [861, 421] width 79 height 80
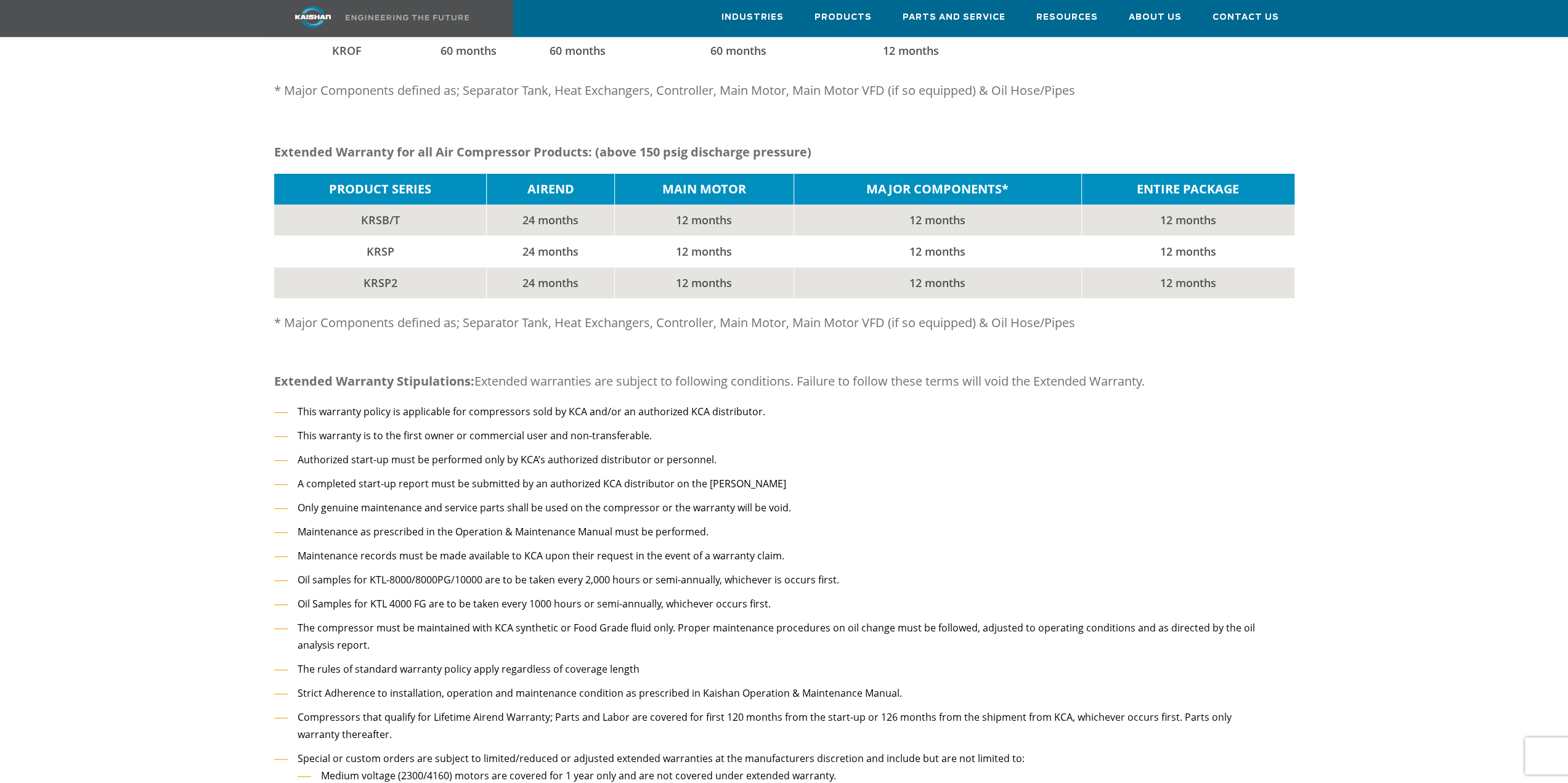
scroll to position [616, 0]
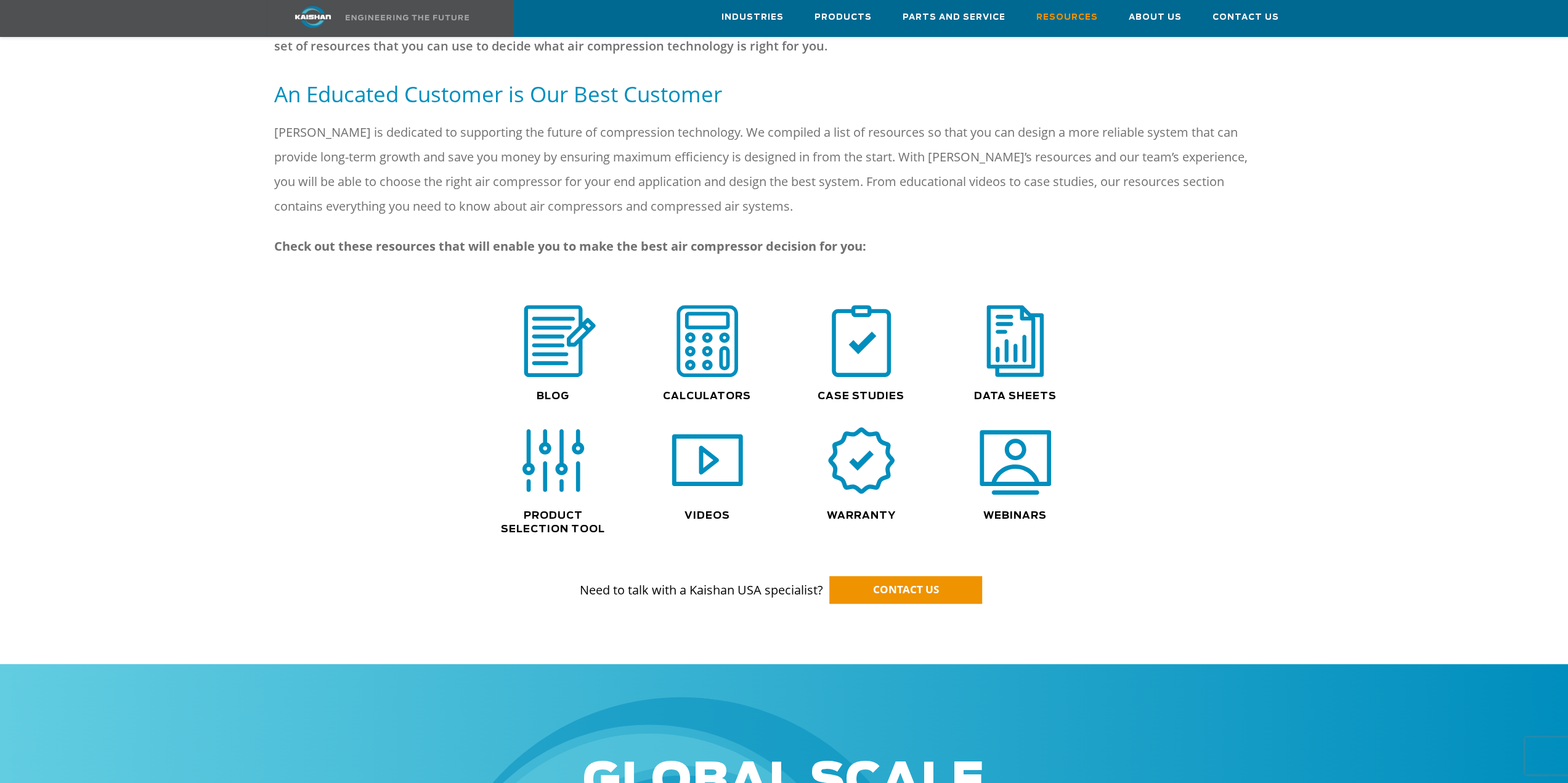
scroll to position [652, 0]
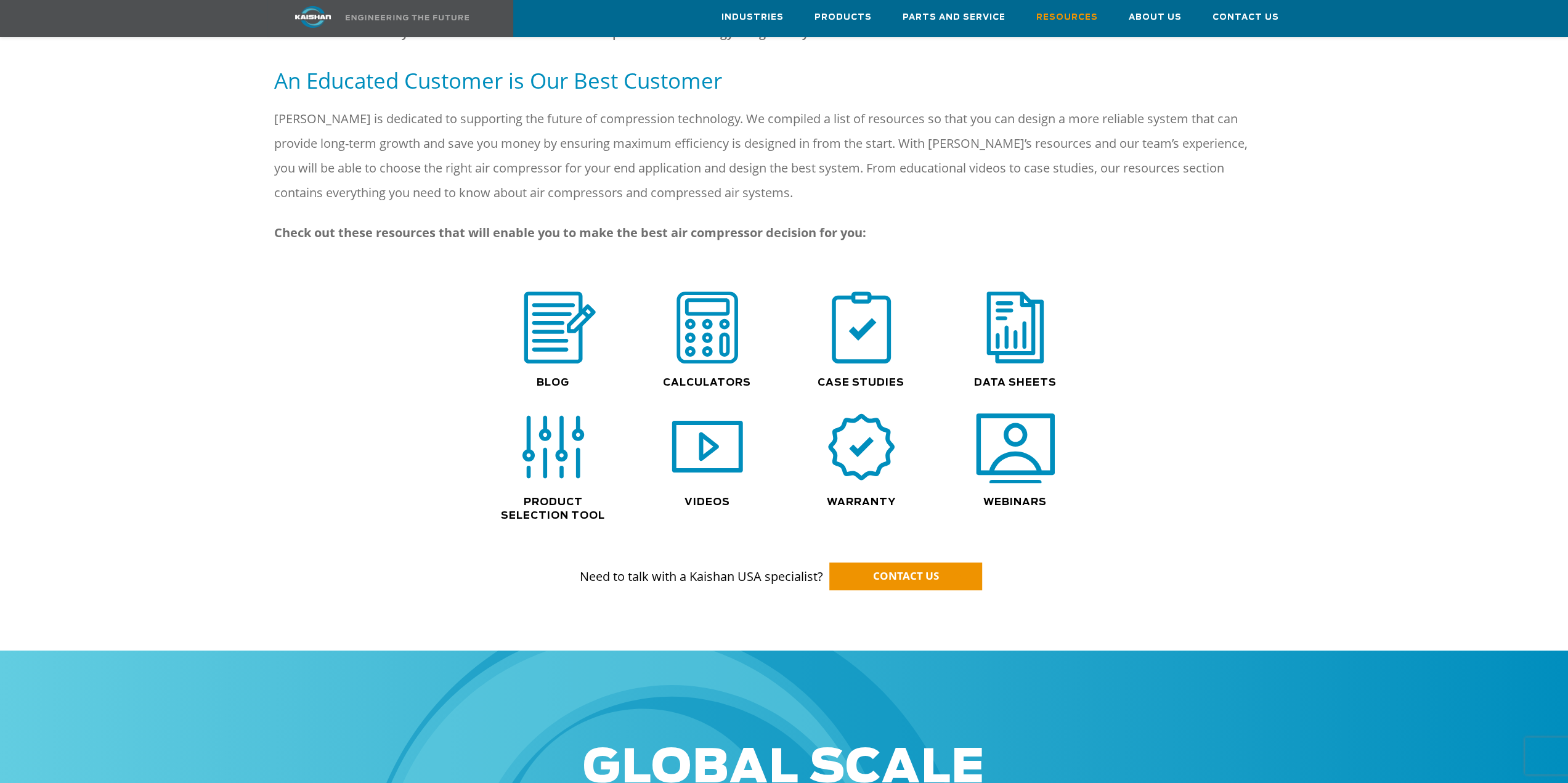
click at [1005, 444] on img at bounding box center [1015, 448] width 79 height 80
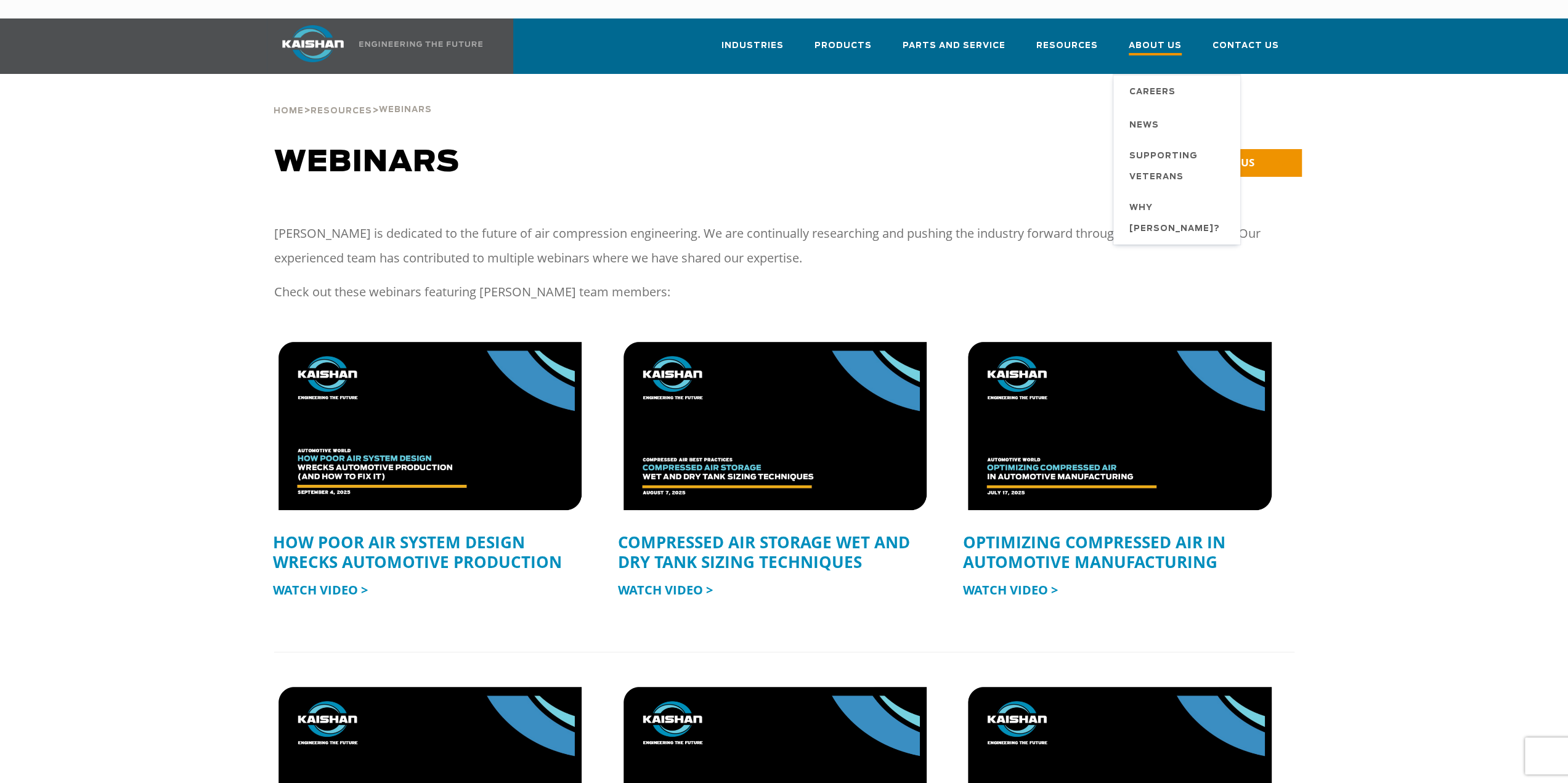
click at [1147, 39] on span "About Us" at bounding box center [1155, 47] width 53 height 17
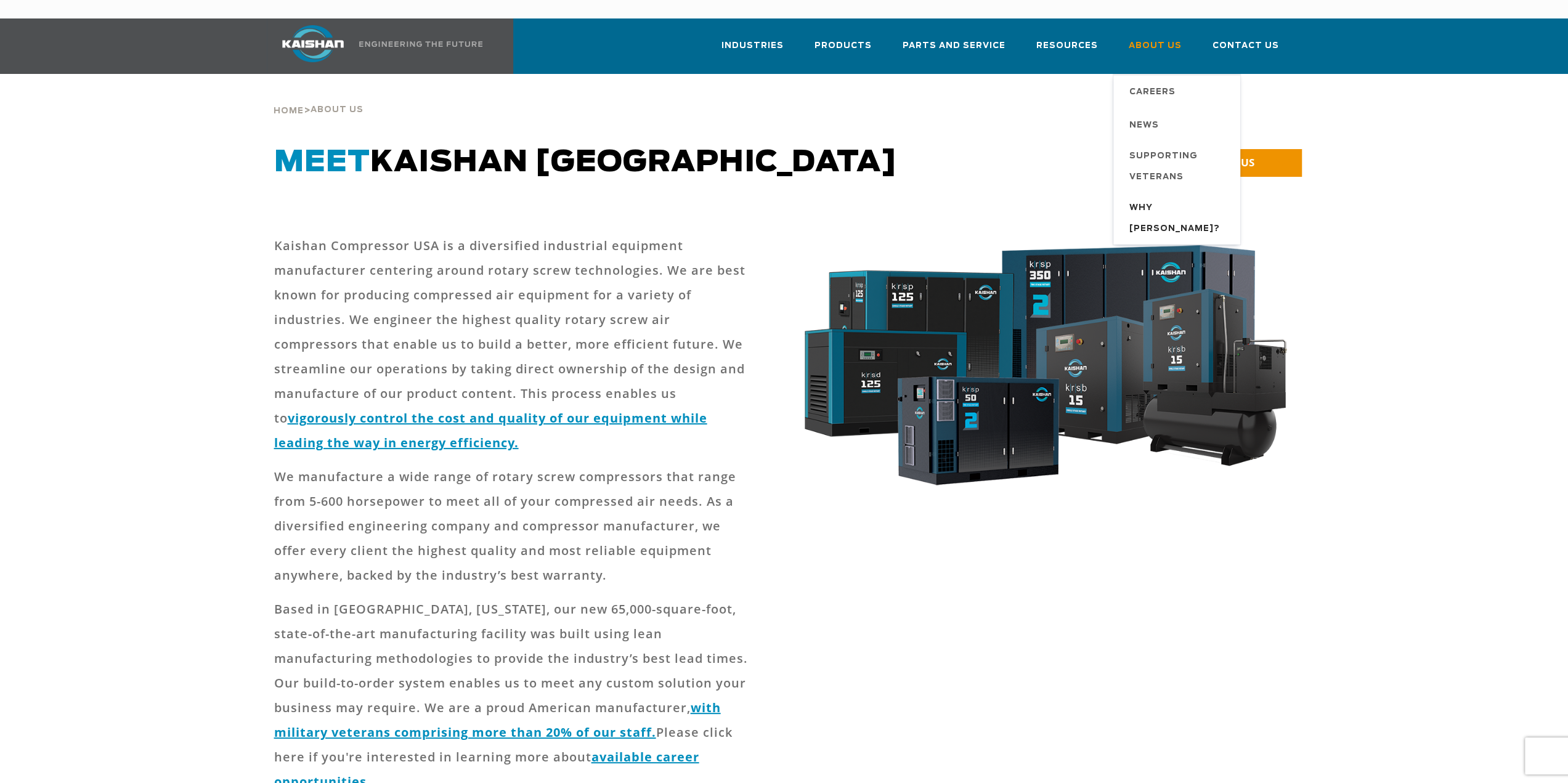
click at [1155, 198] on span "Why [PERSON_NAME]?" at bounding box center [1179, 218] width 99 height 42
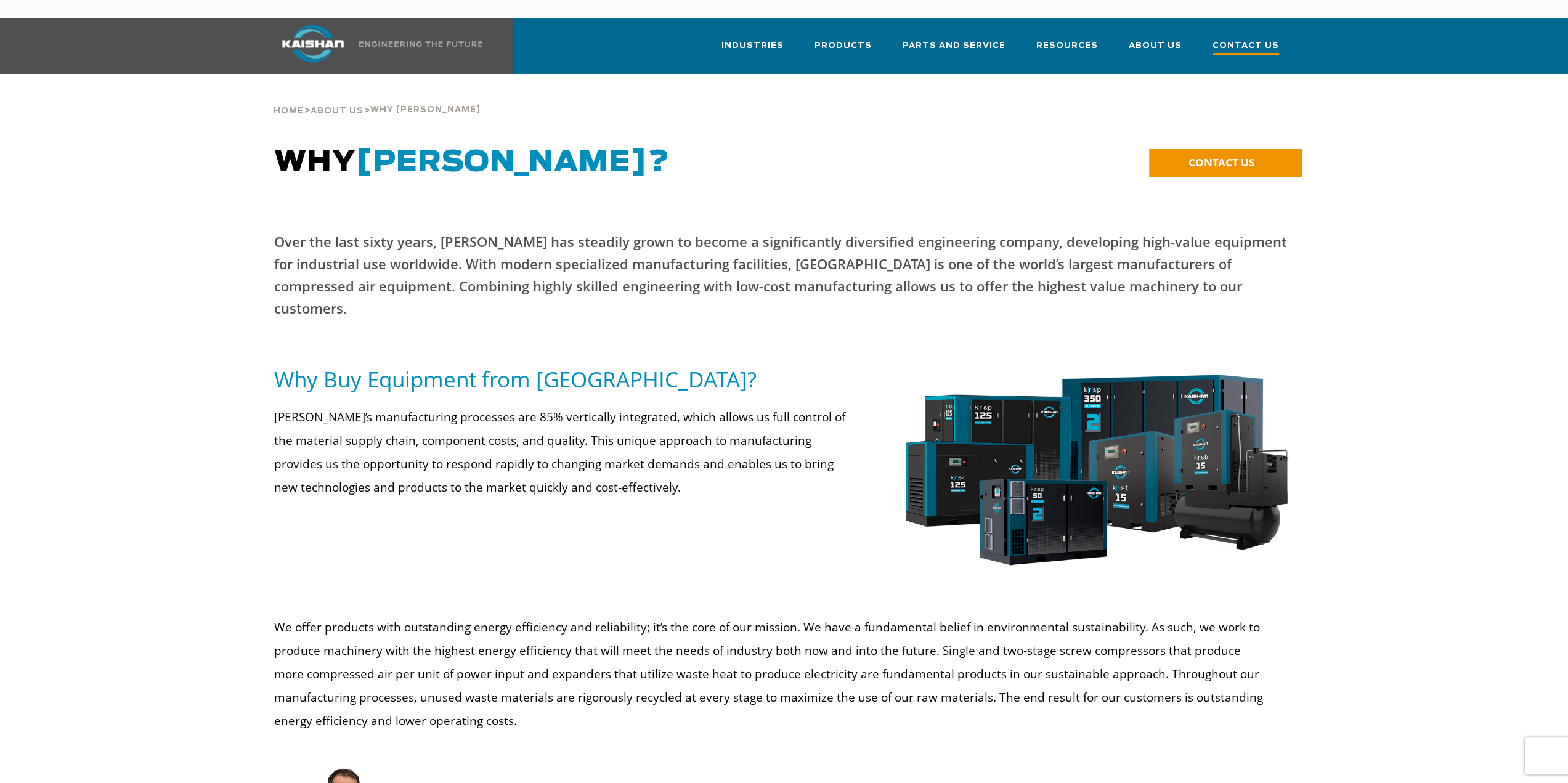
click at [1227, 39] on span "Contact Us" at bounding box center [1246, 47] width 67 height 17
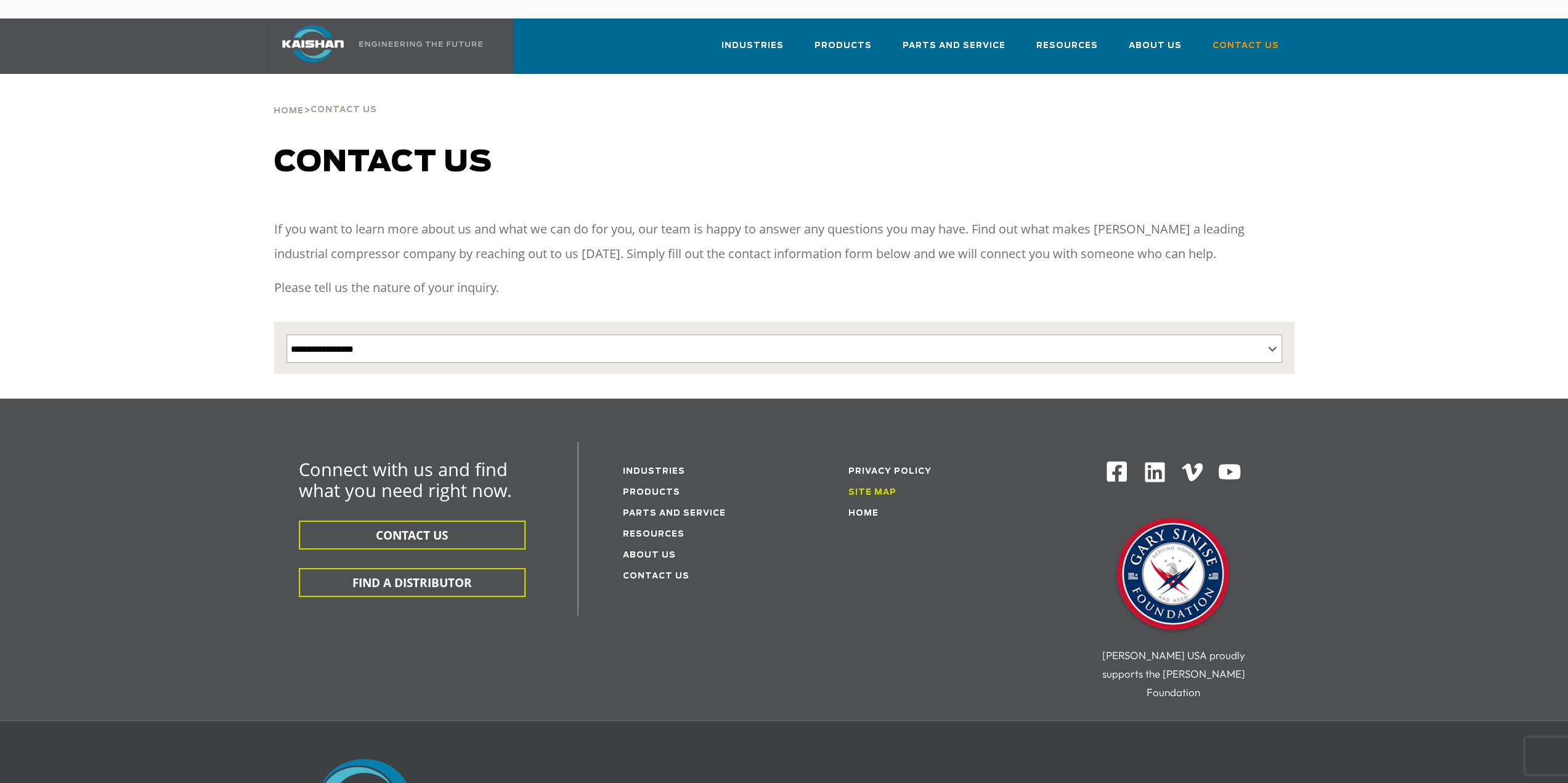
click at [877, 489] on link "Site Map" at bounding box center [872, 493] width 48 height 8
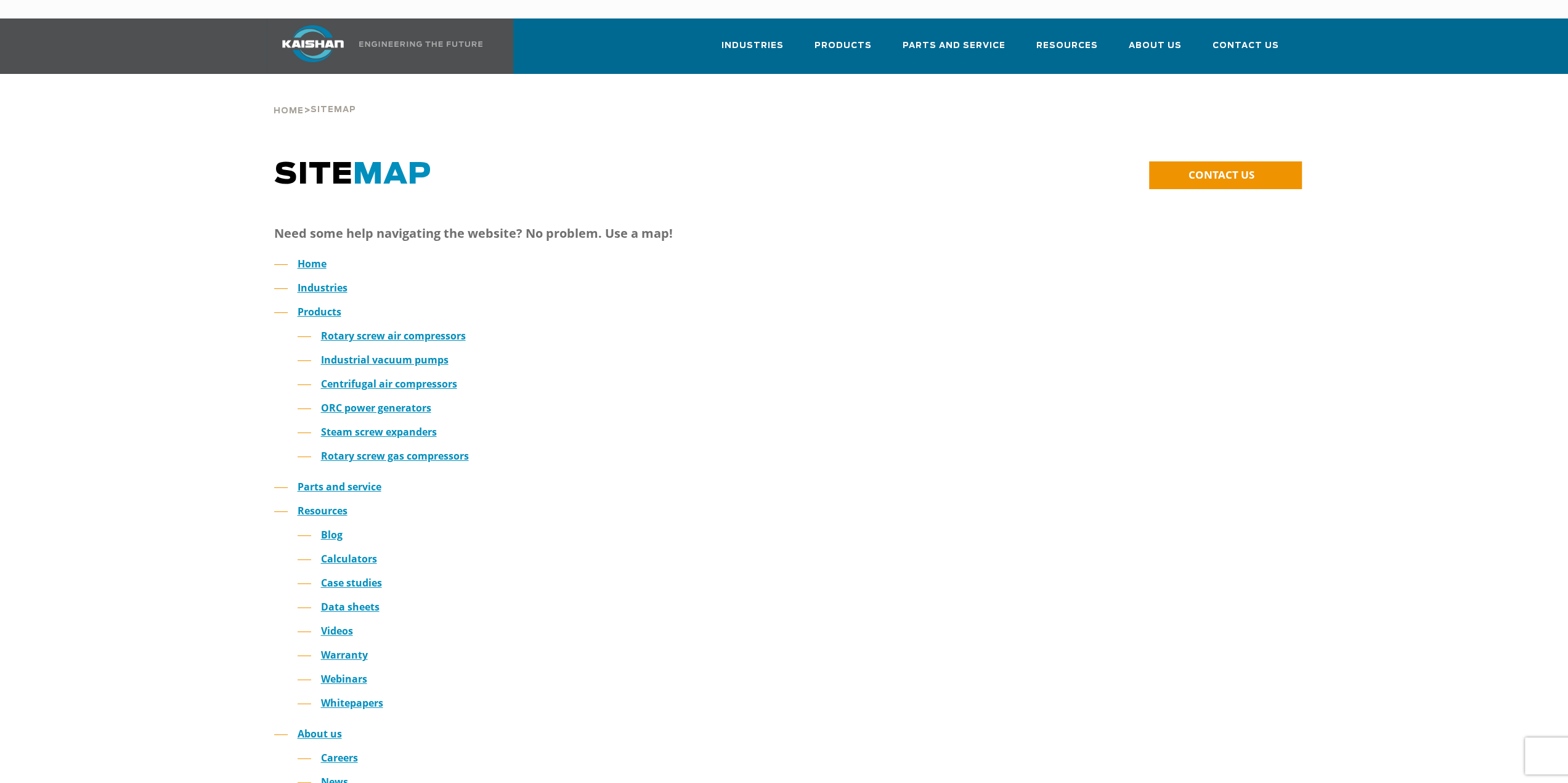
click at [319, 29] on img at bounding box center [313, 44] width 92 height 37
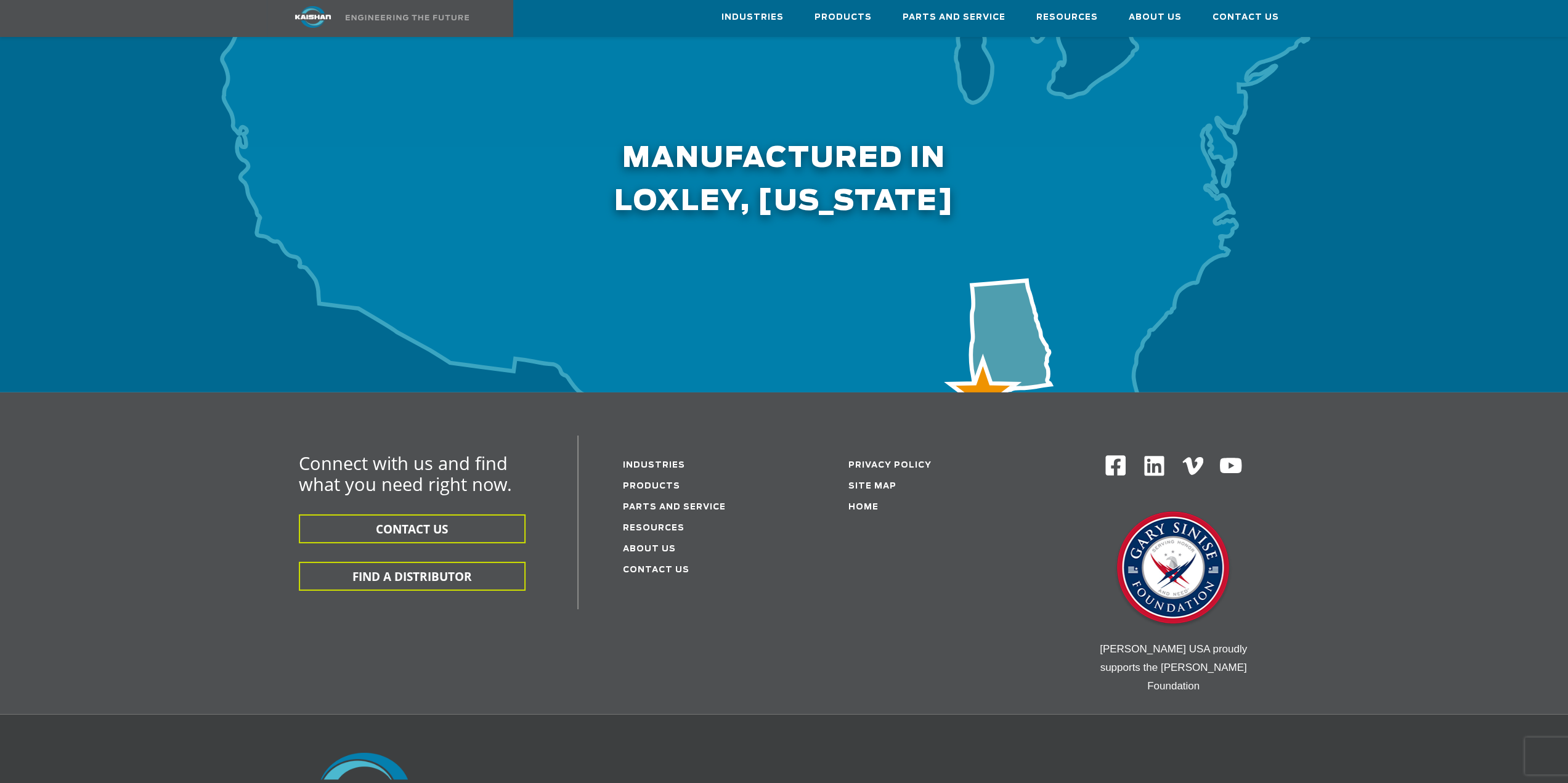
scroll to position [3426, 0]
